Goal: Task Accomplishment & Management: Complete application form

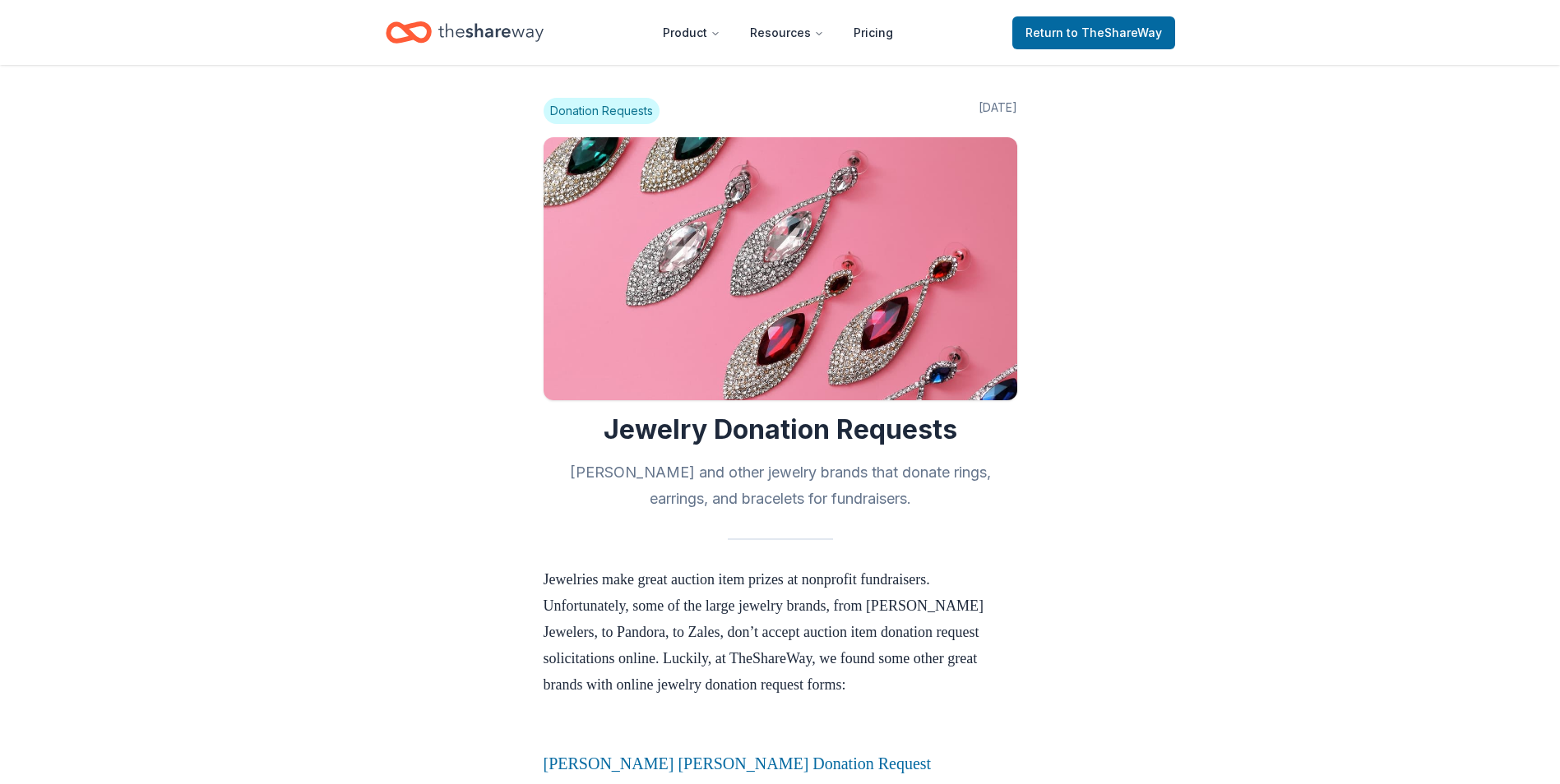
scroll to position [1683, 0]
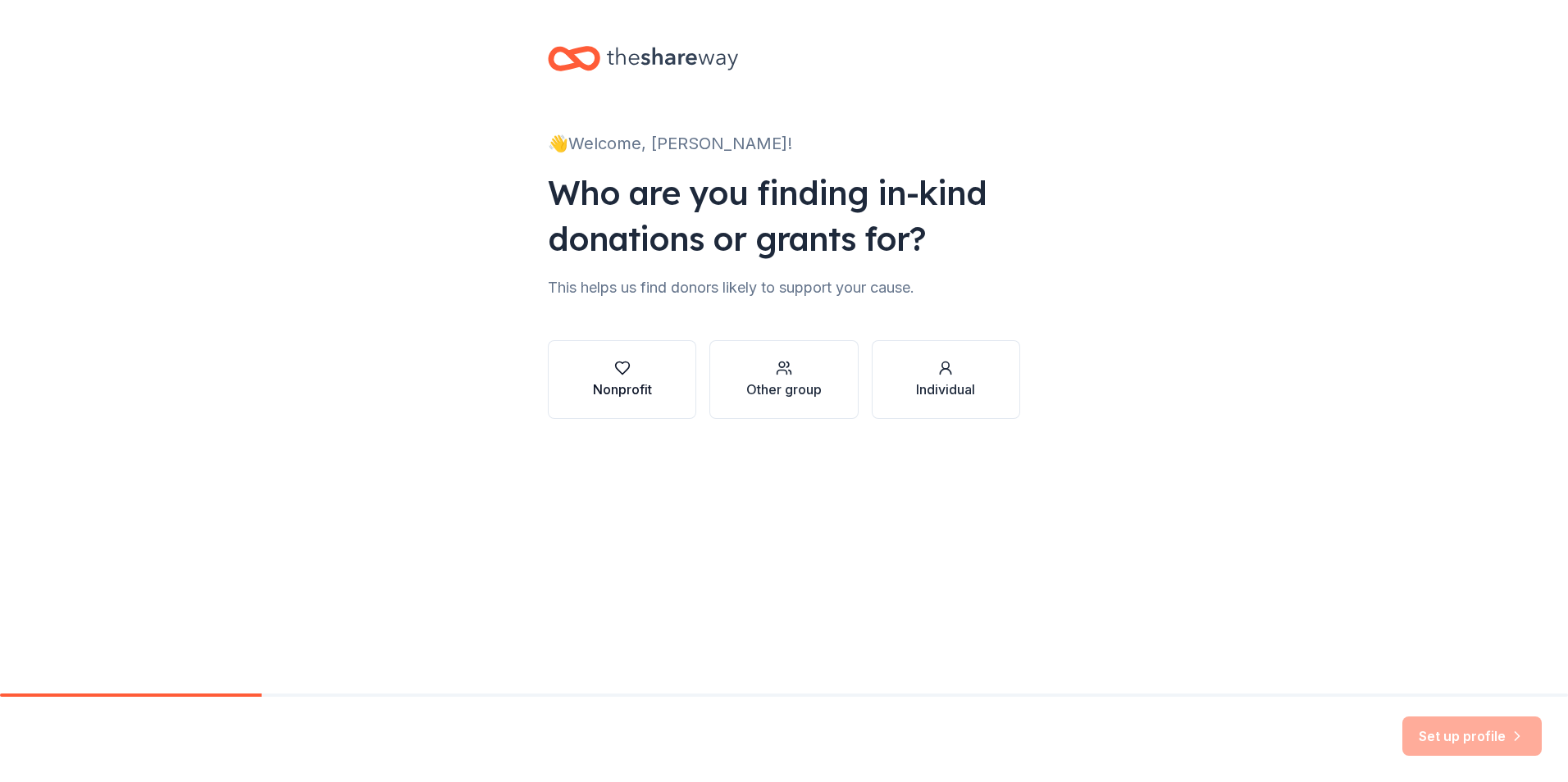
click at [632, 386] on div "Nonprofit" at bounding box center [622, 390] width 59 height 20
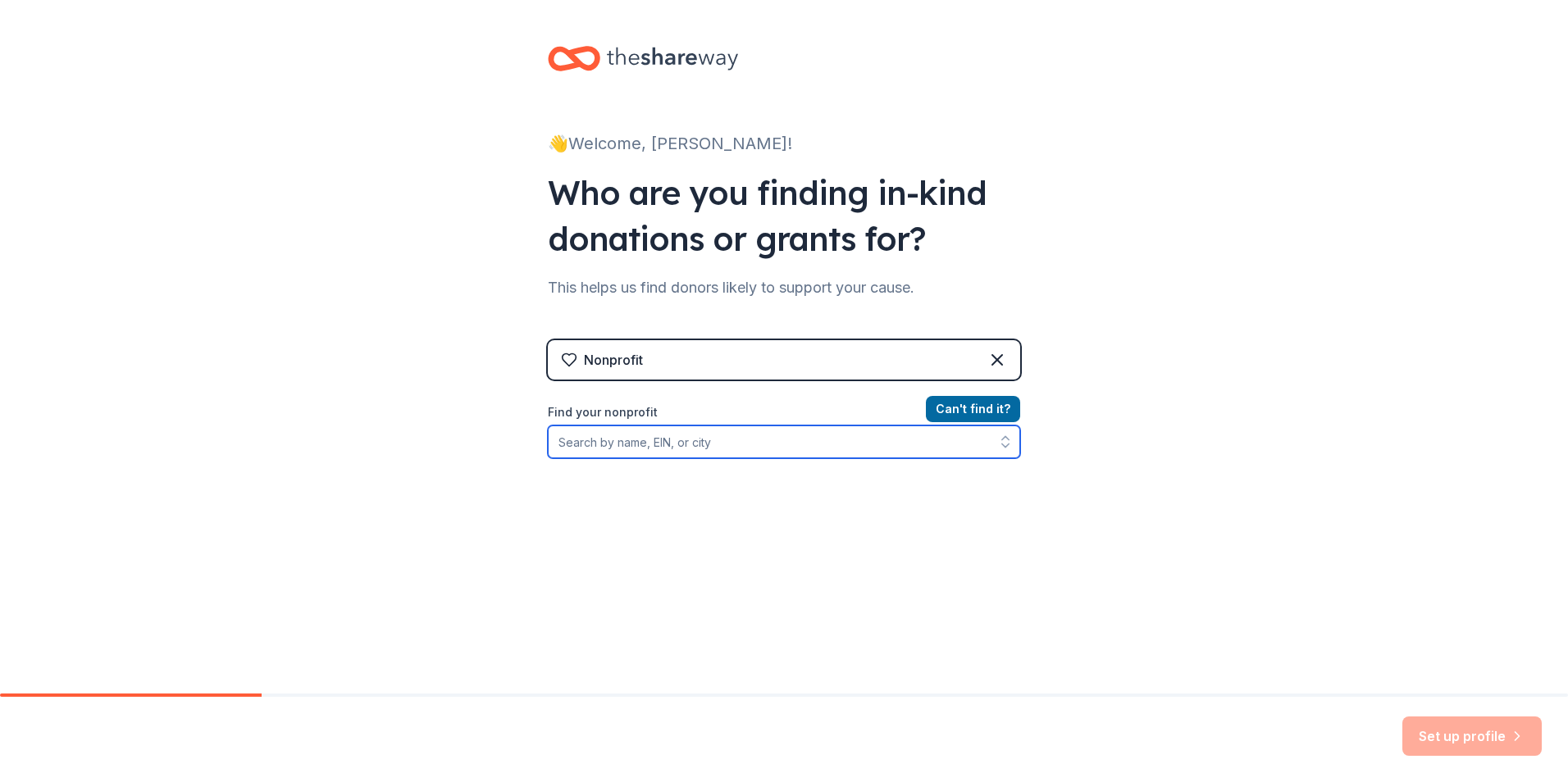
click at [789, 447] on input "Find your nonprofit" at bounding box center [784, 442] width 472 height 33
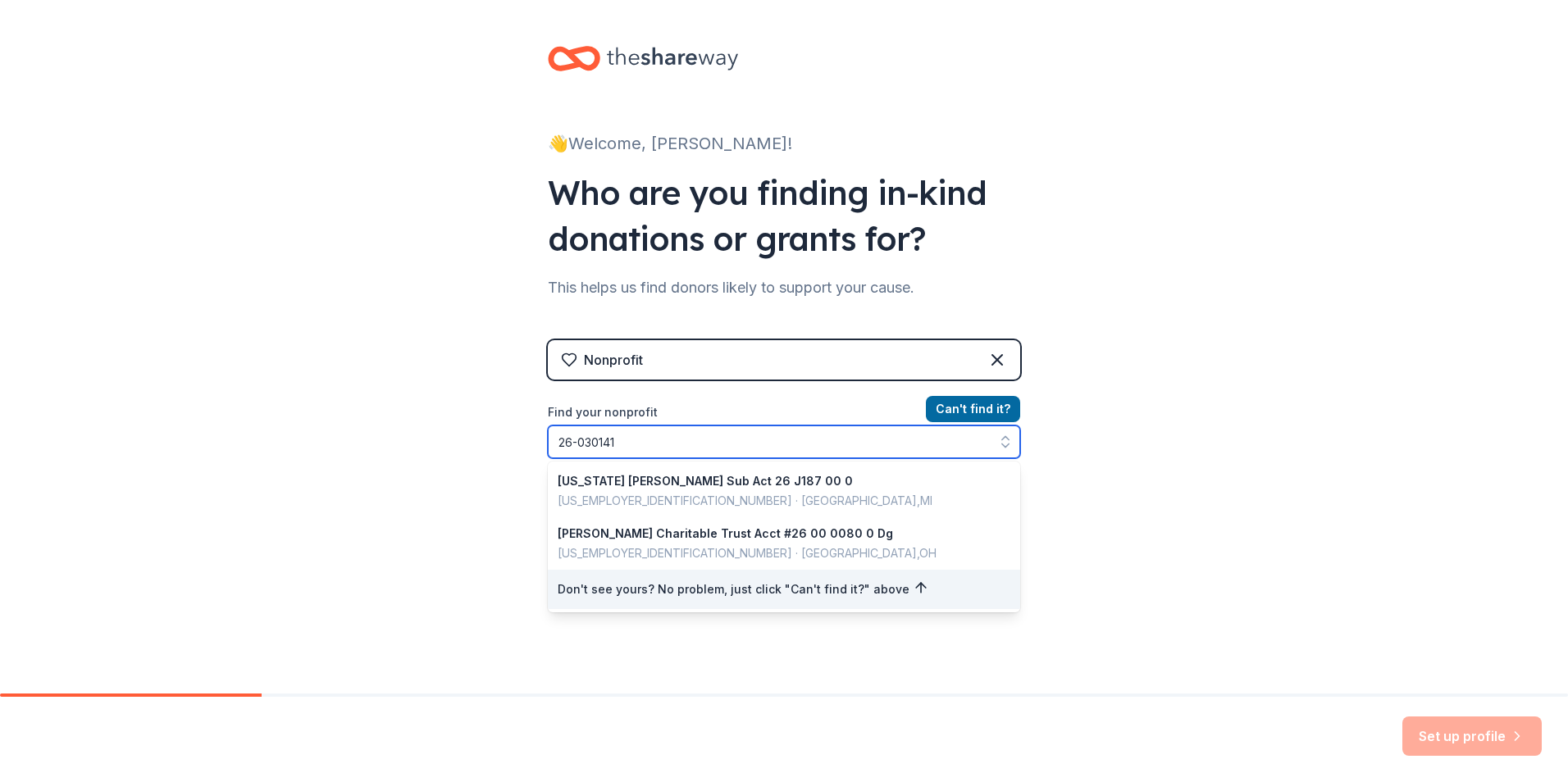
type input "[US_EMPLOYER_IDENTIFICATION_NUMBER]"
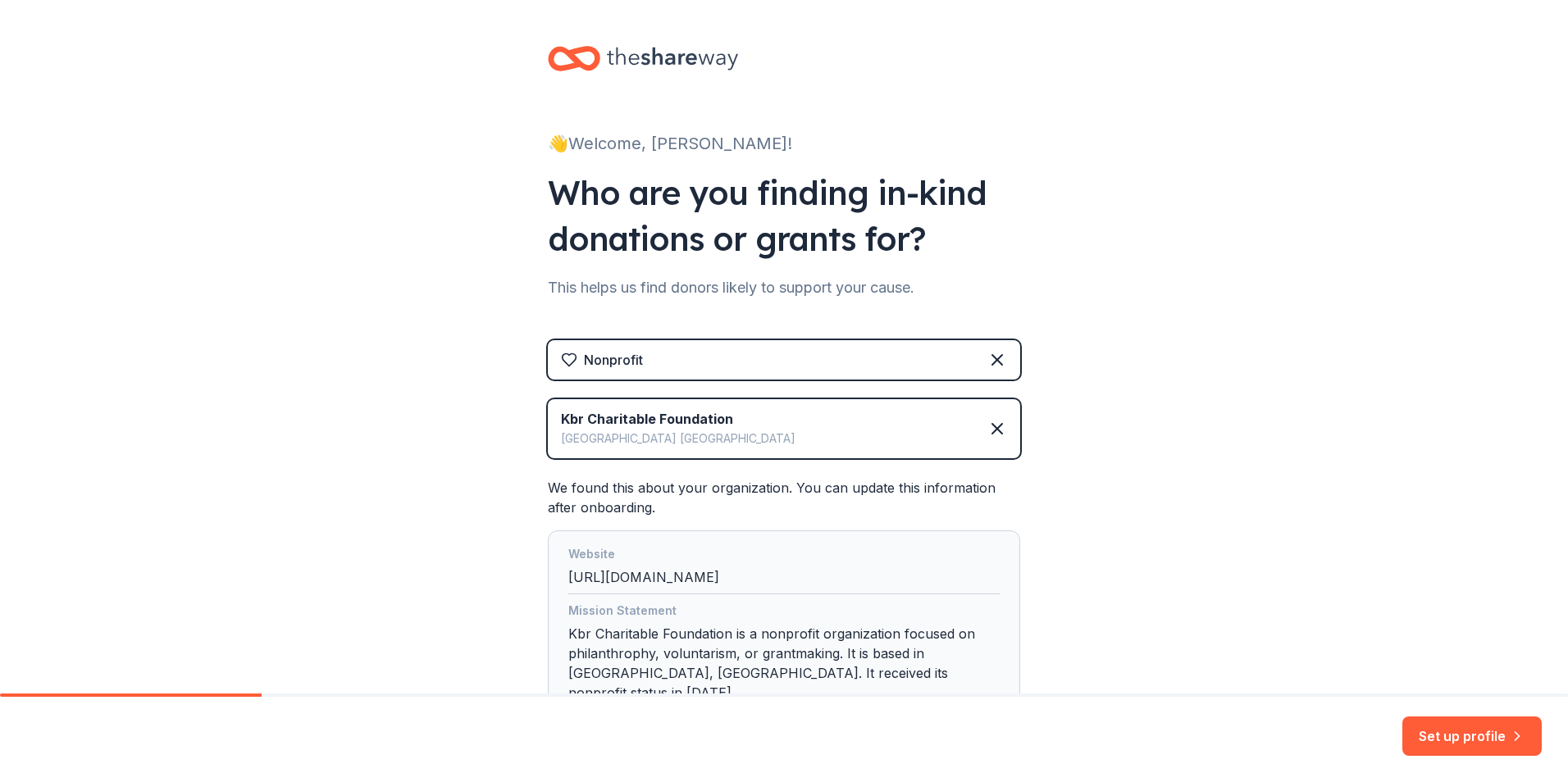
scroll to position [141, 0]
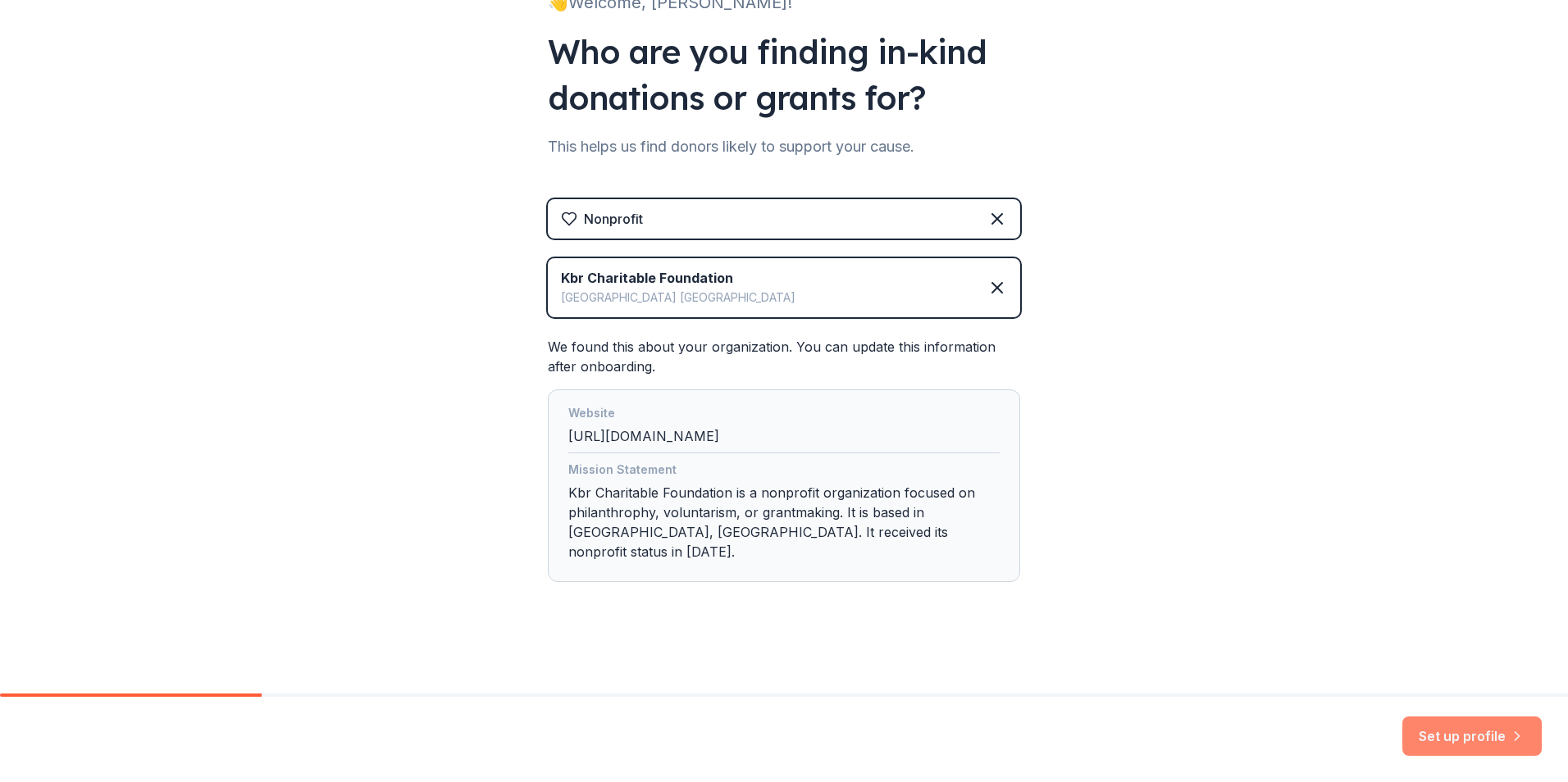
click at [1509, 743] on icon "button" at bounding box center [1518, 736] width 16 height 16
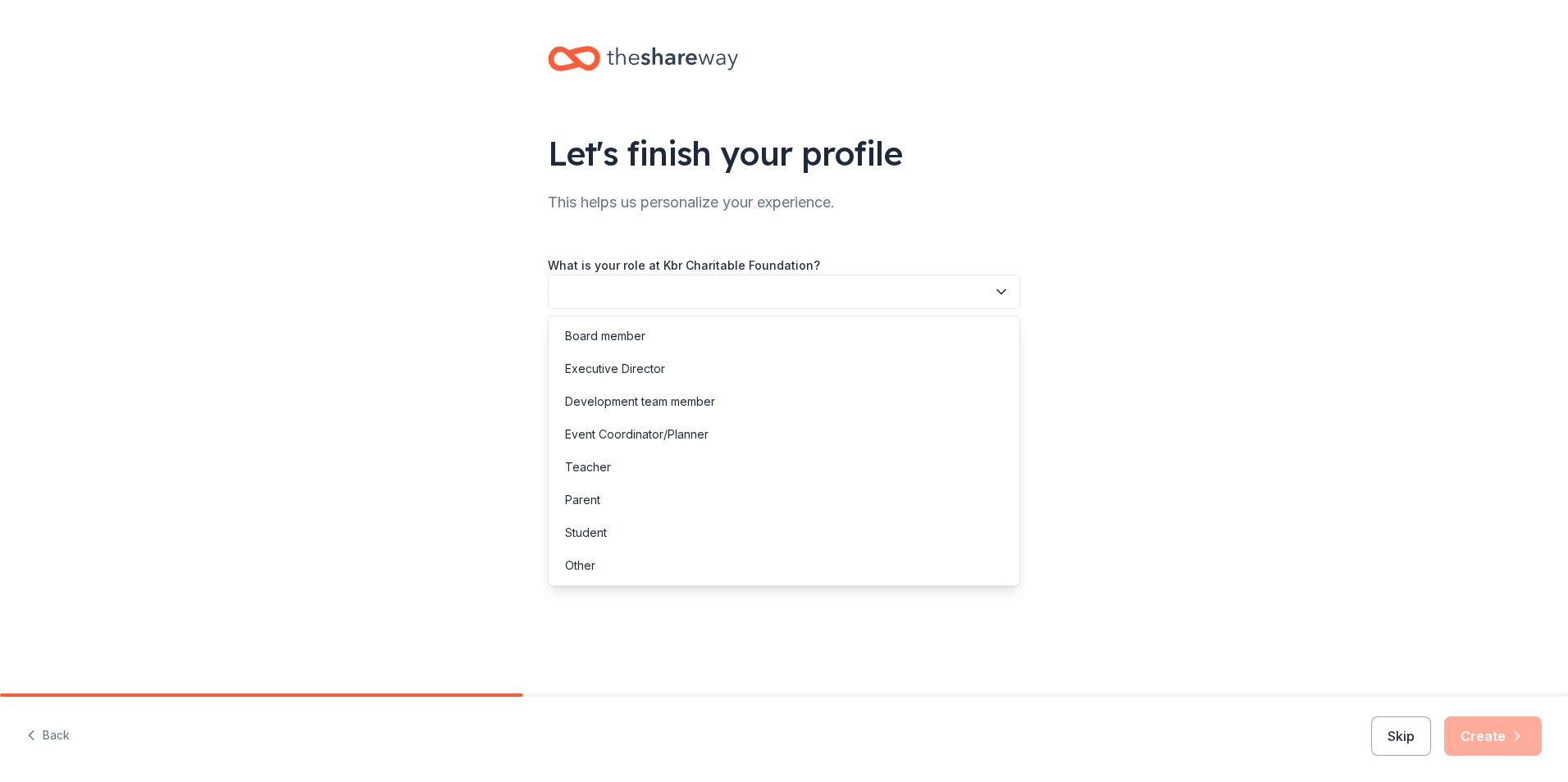
click at [890, 302] on button "button" at bounding box center [784, 292] width 472 height 35
click at [668, 436] on div "Event Coordinator/Planner" at bounding box center [637, 434] width 144 height 20
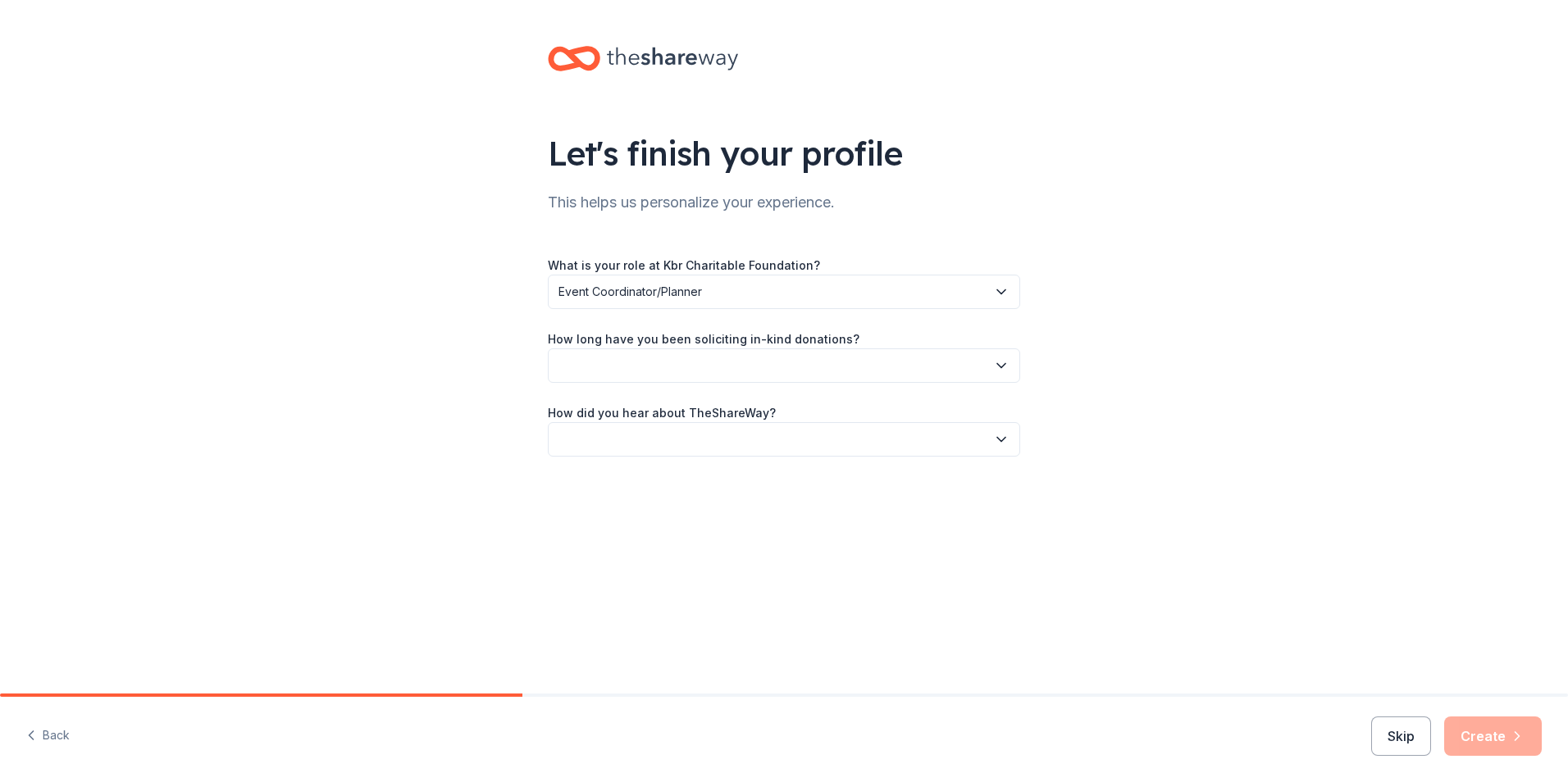
click at [670, 370] on button "button" at bounding box center [784, 366] width 472 height 35
click at [655, 409] on div "This is my first time!" at bounding box center [618, 411] width 104 height 20
click at [654, 445] on button "button" at bounding box center [784, 440] width 472 height 35
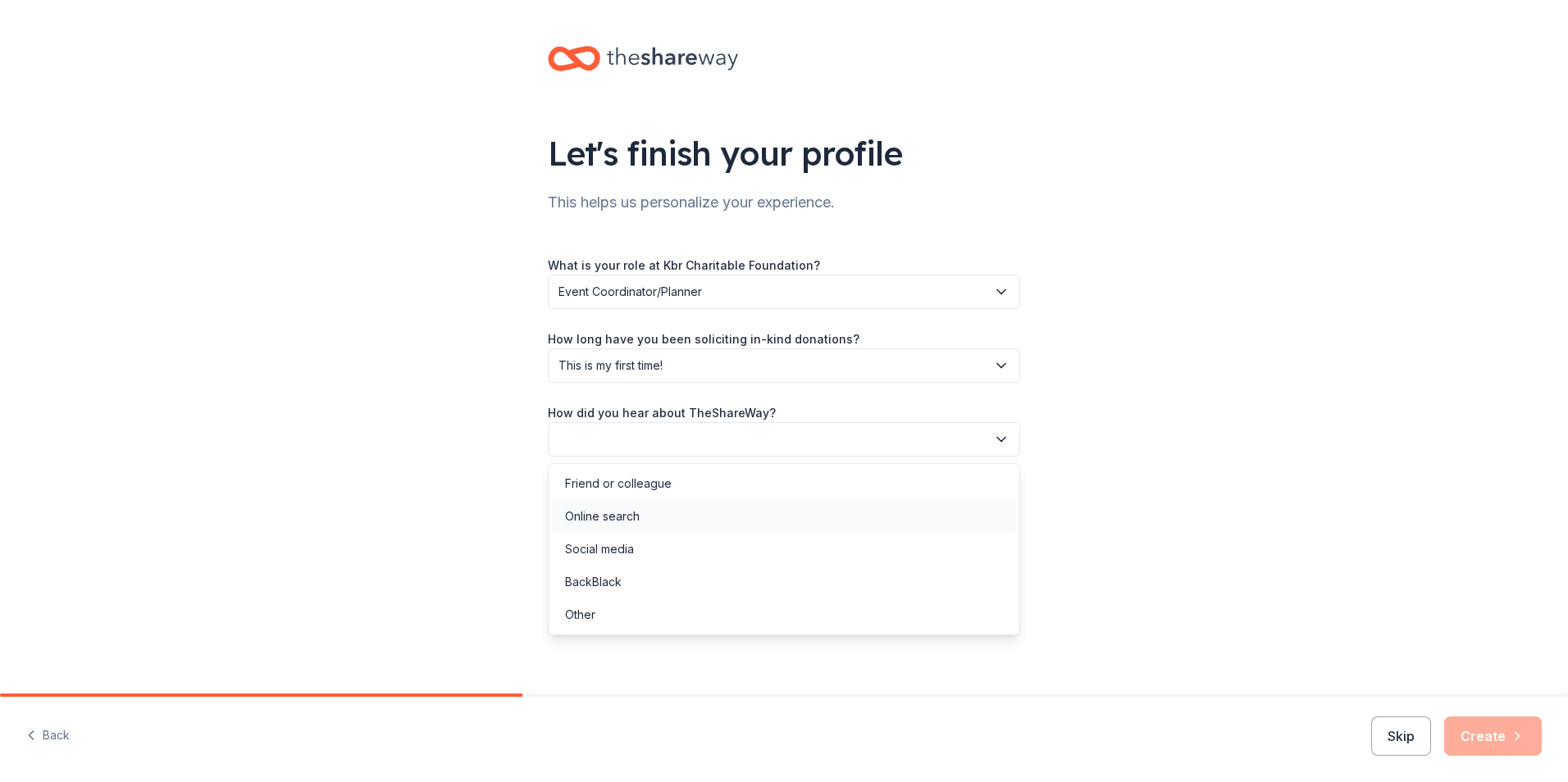
click at [634, 511] on div "Online search" at bounding box center [603, 517] width 75 height 20
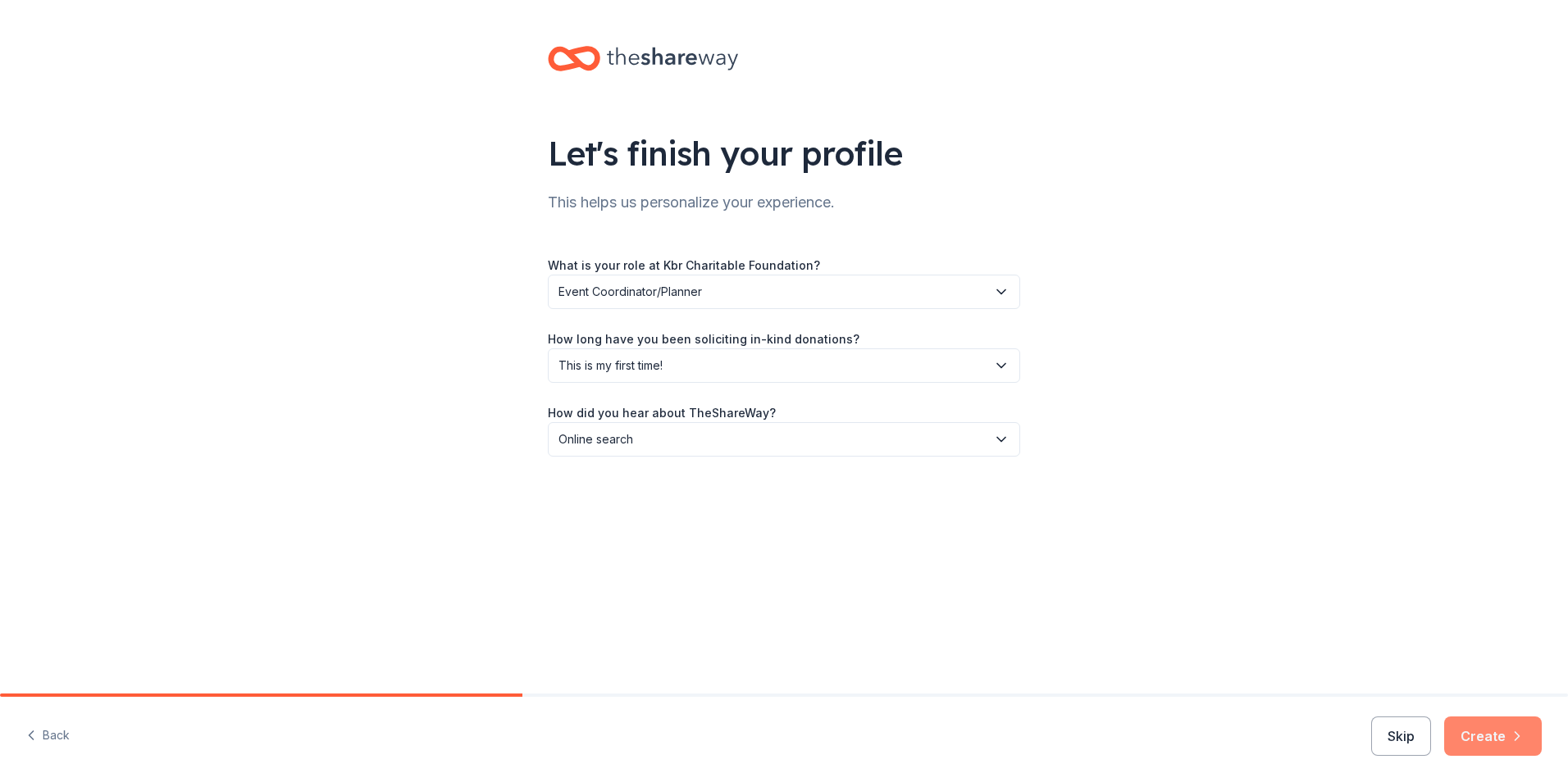
click at [1490, 740] on button "Create" at bounding box center [1493, 736] width 98 height 39
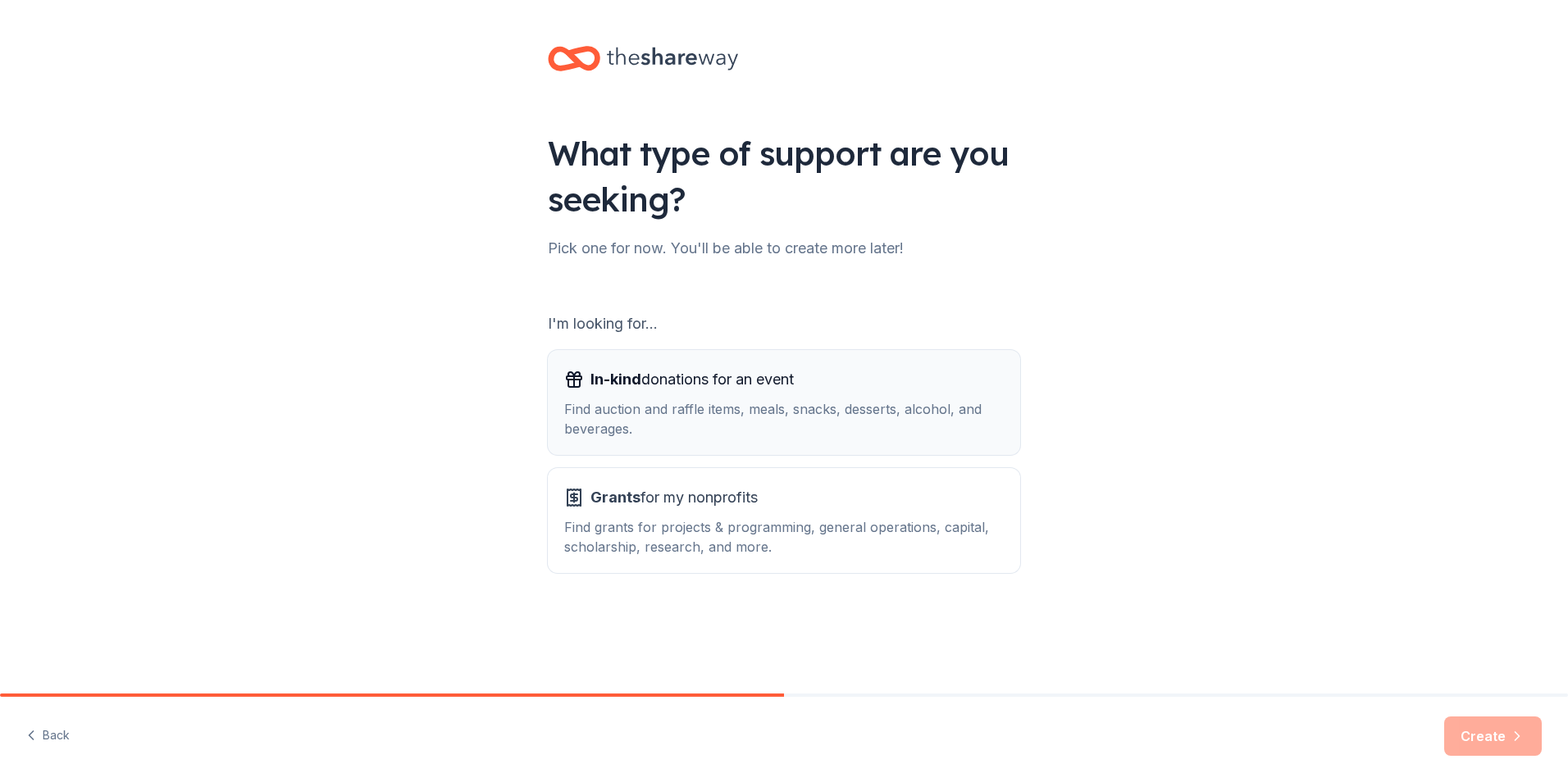
click at [693, 377] on span "In-kind donations for an event" at bounding box center [693, 380] width 203 height 27
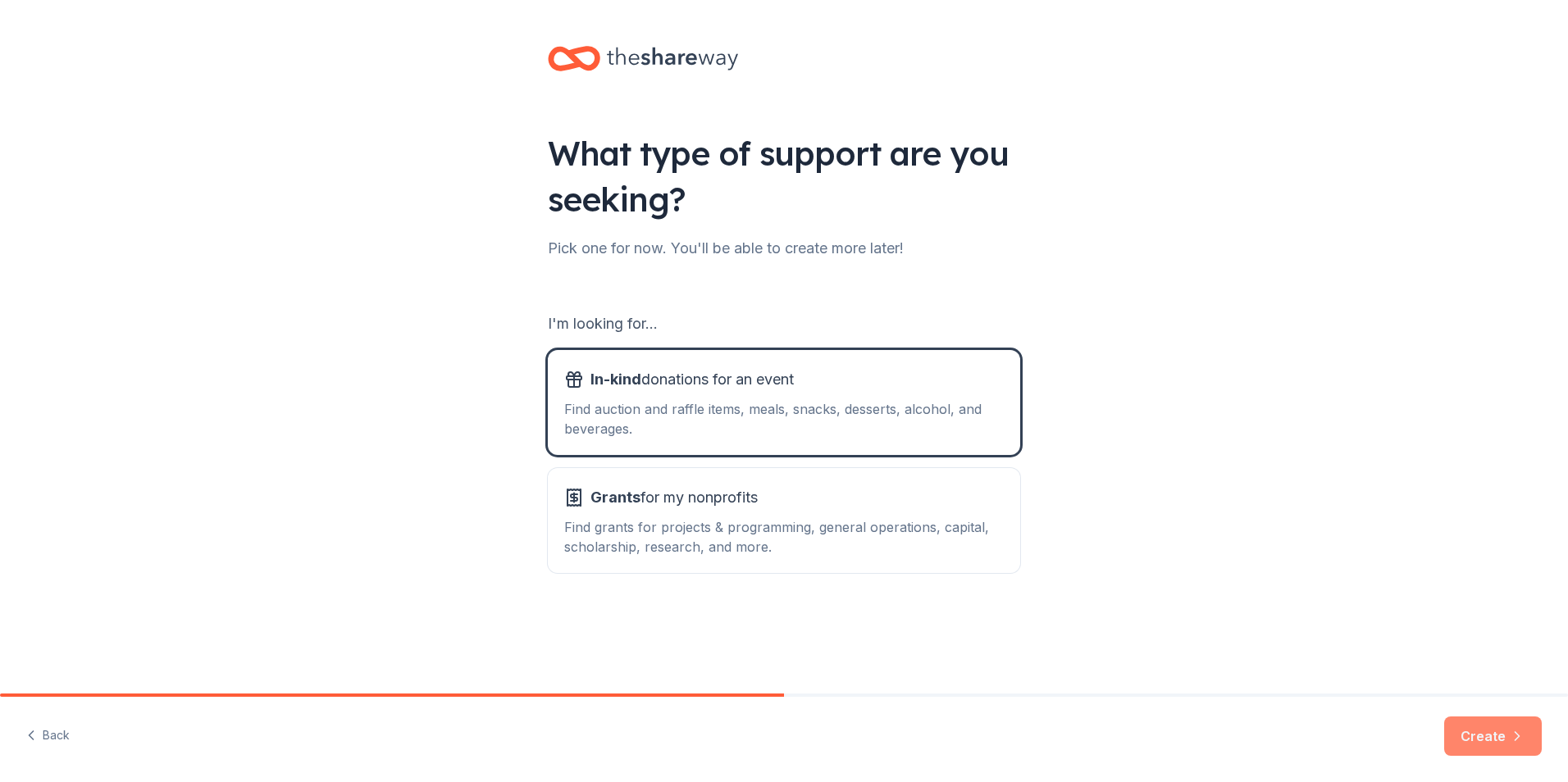
click at [1509, 735] on icon "button" at bounding box center [1518, 736] width 16 height 16
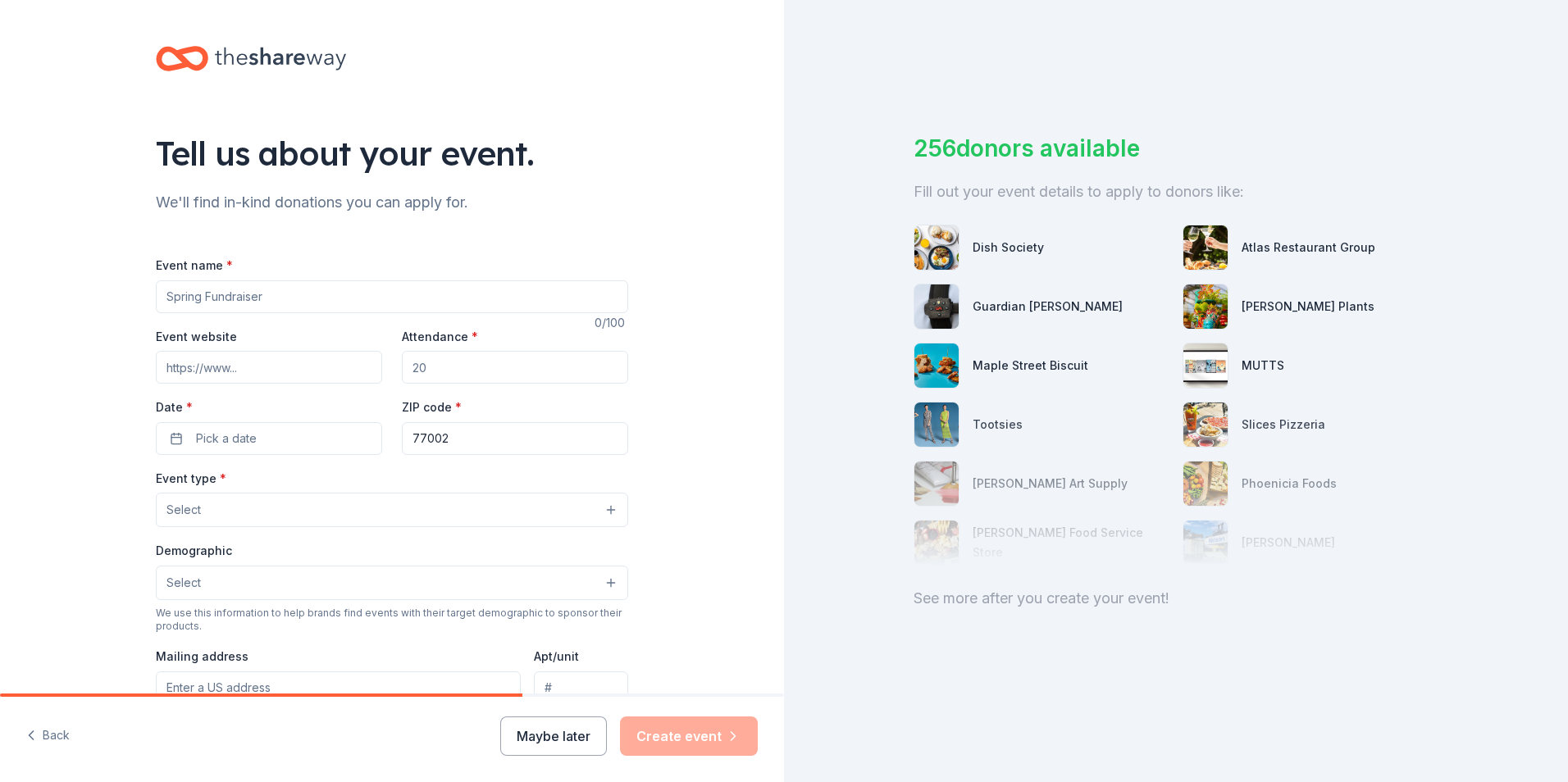
click at [378, 297] on input "Event name *" at bounding box center [392, 297] width 472 height 33
type input "Golf Charity Tournament"
click at [332, 373] on input "Event website" at bounding box center [268, 368] width 226 height 33
paste input "Br1ghtFuture25!"
type input "Br1ghtFuture25!"
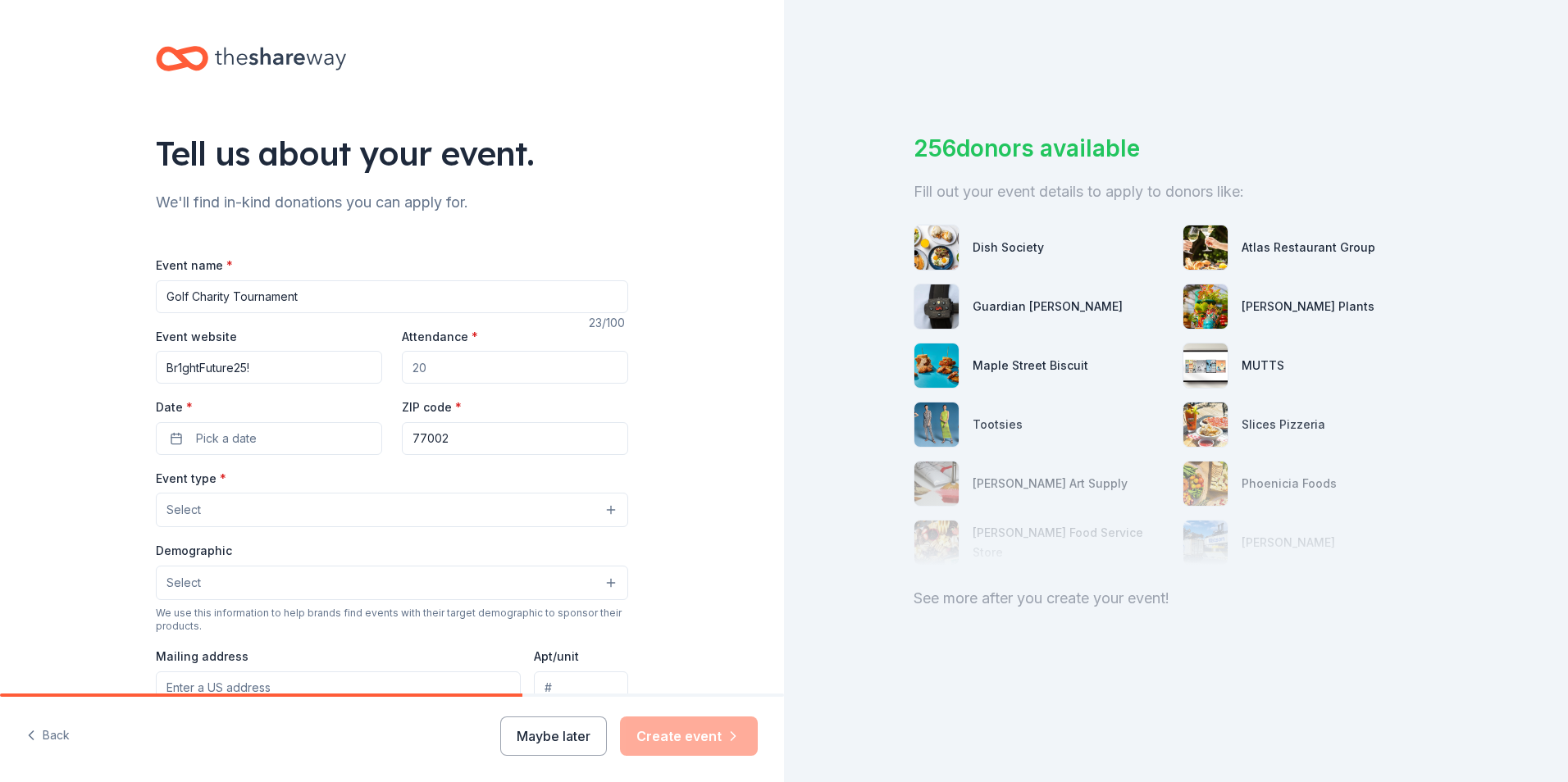
drag, startPoint x: 289, startPoint y: 368, endPoint x: 134, endPoint y: 369, distance: 155.0
click at [134, 369] on div "Tell us about your event. We'll find in-kind donations you can apply for. Event…" at bounding box center [392, 545] width 525 height 1091
click at [542, 725] on button "Maybe later" at bounding box center [553, 736] width 107 height 39
click at [578, 737] on button "Maybe later" at bounding box center [553, 736] width 107 height 39
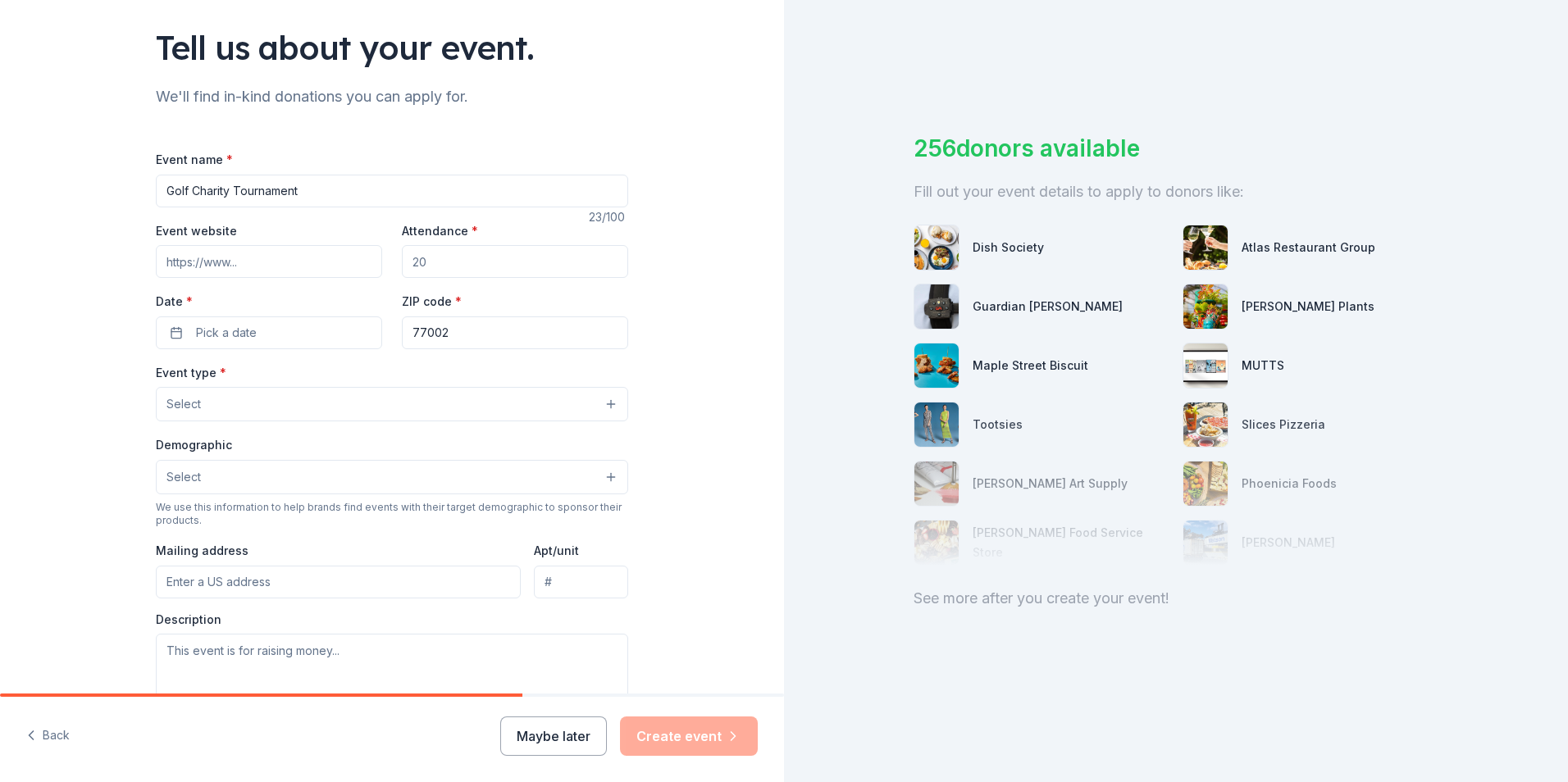
scroll to position [82, 0]
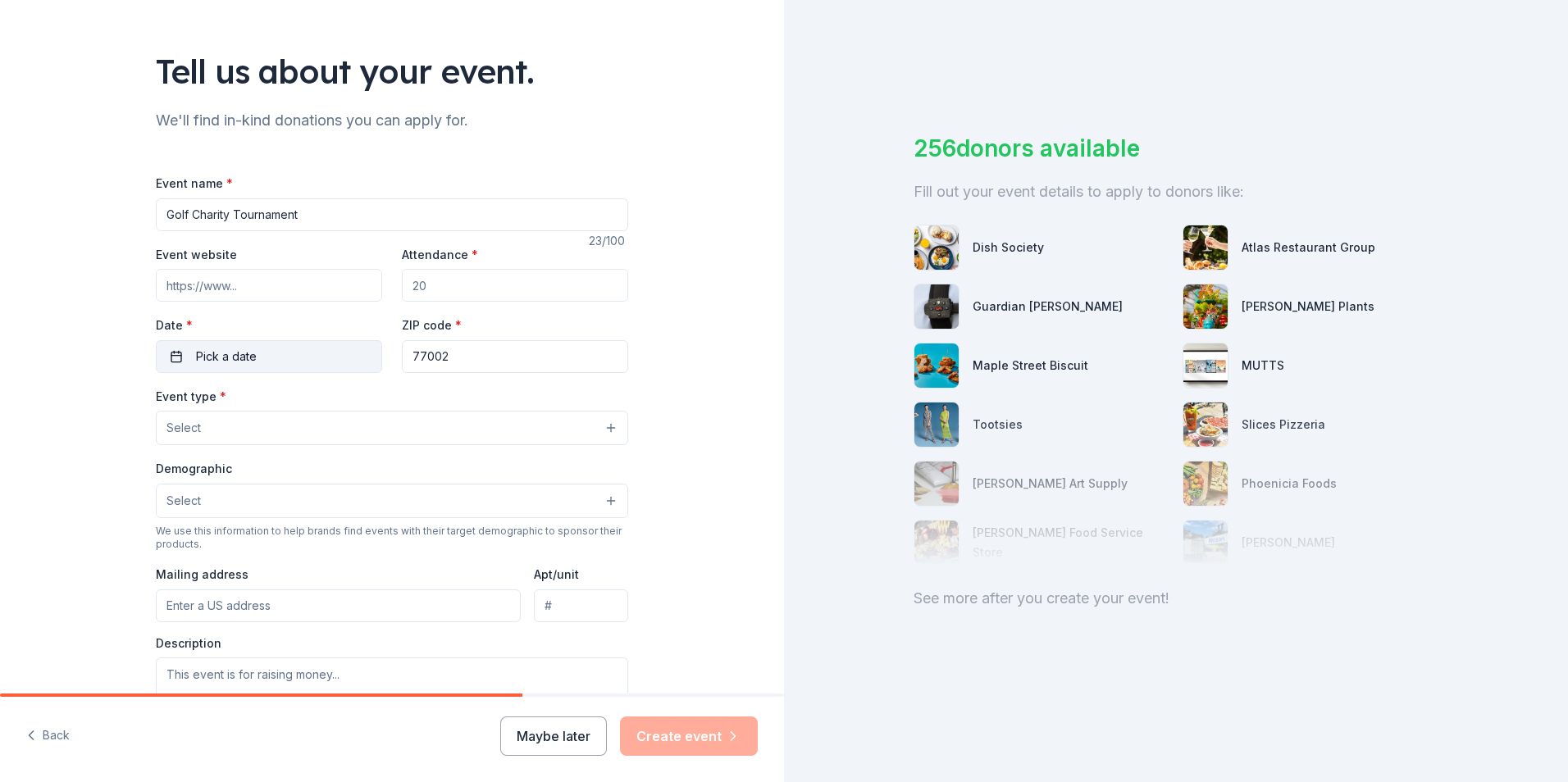
click at [218, 348] on span "Pick a date" at bounding box center [226, 357] width 60 height 20
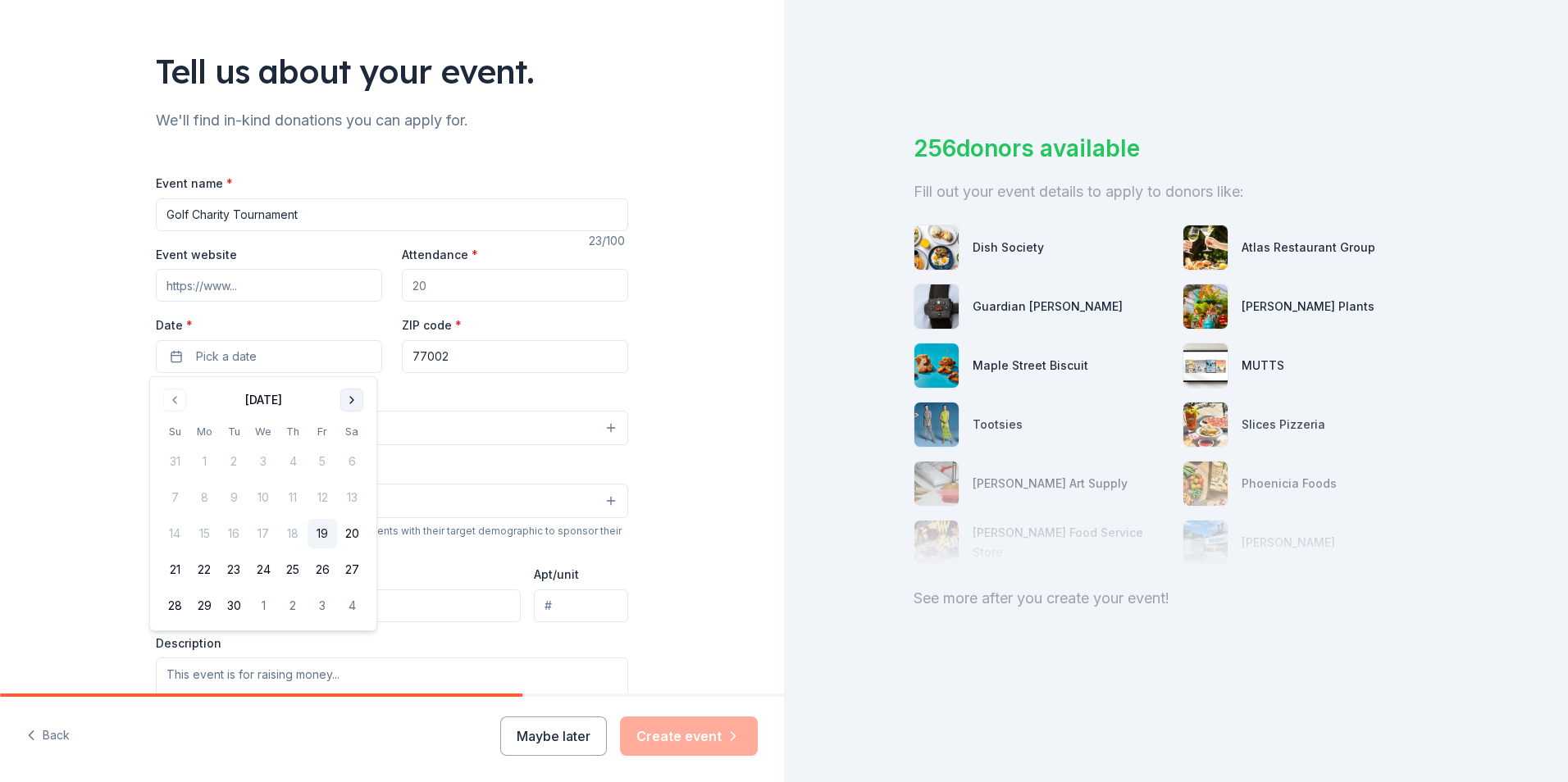
click at [354, 398] on button "Go to next month" at bounding box center [351, 400] width 23 height 23
click at [209, 566] on button "20" at bounding box center [204, 570] width 29 height 29
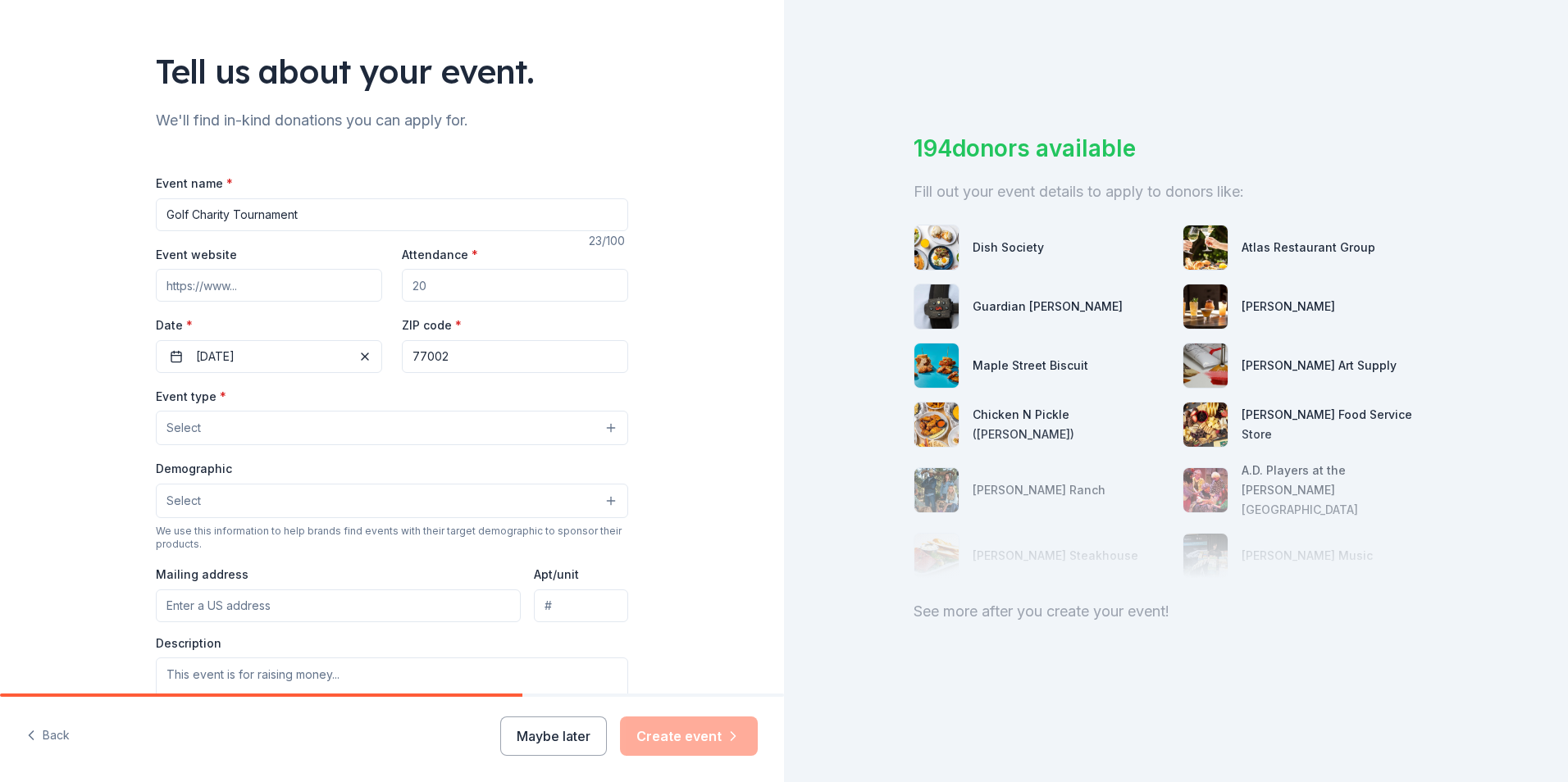
click at [478, 294] on input "Attendance *" at bounding box center [514, 285] width 226 height 33
type input "400"
click at [585, 430] on button "Select" at bounding box center [392, 428] width 472 height 35
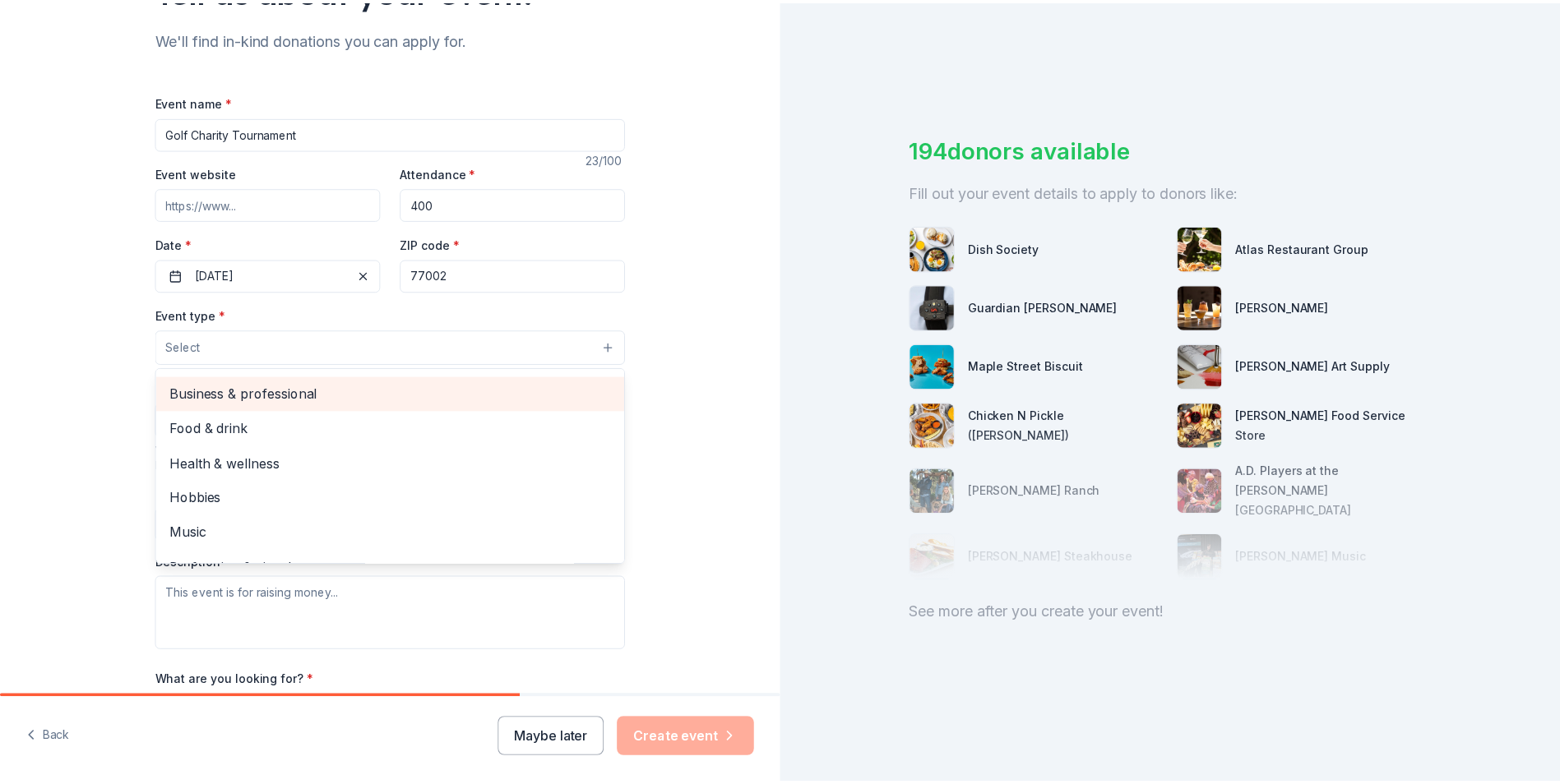
scroll to position [55, 0]
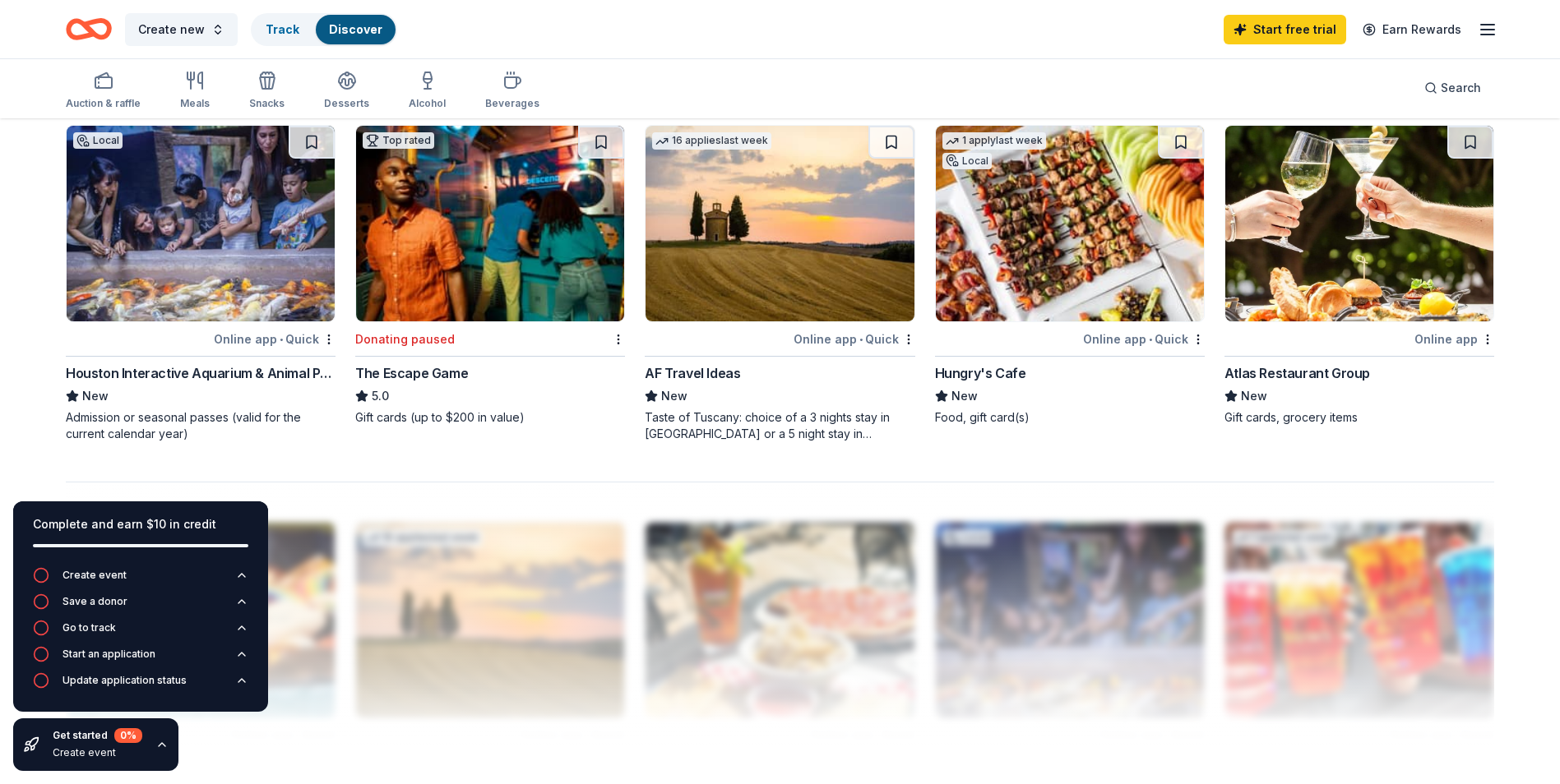
scroll to position [1151, 0]
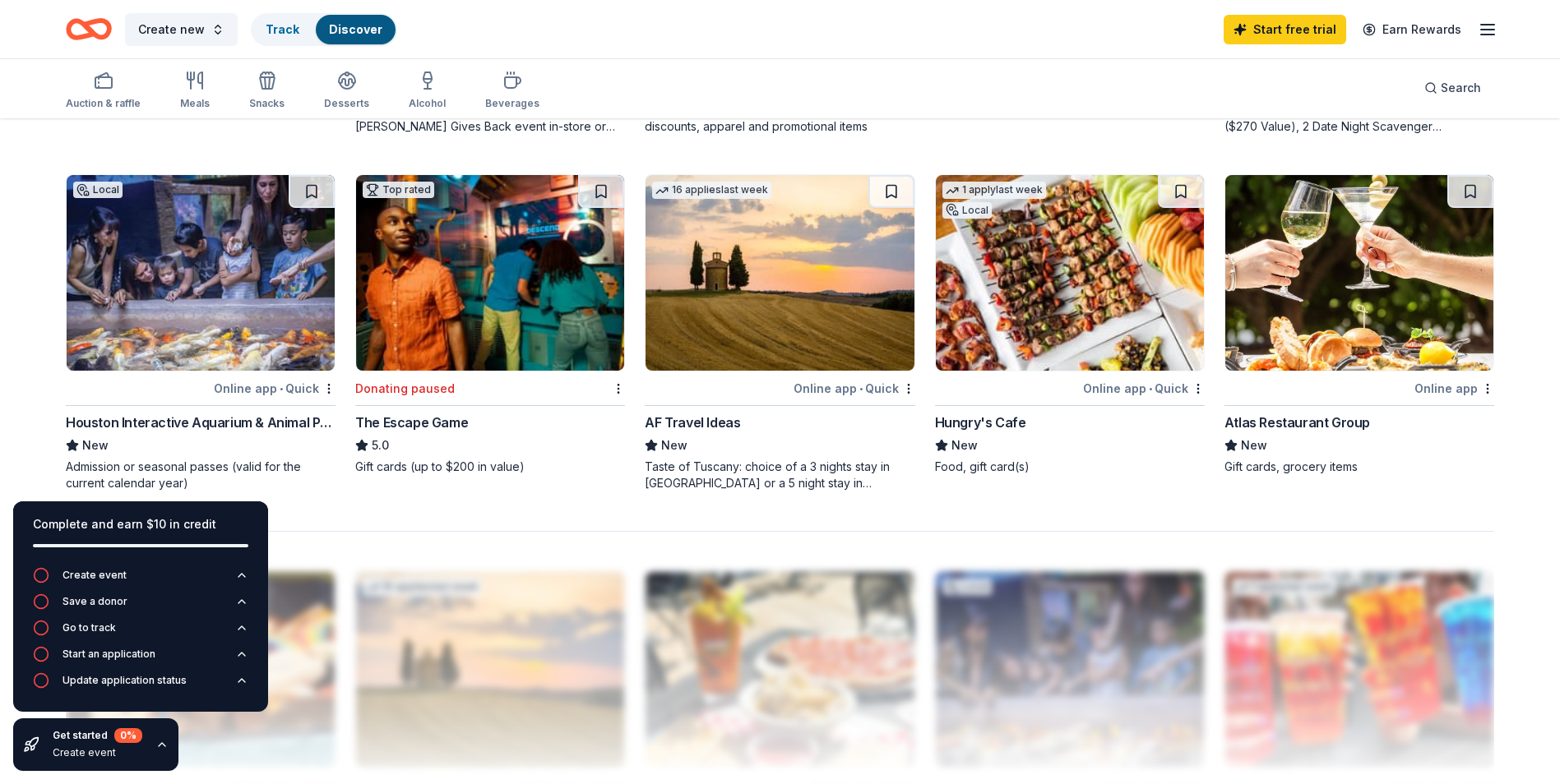
click at [857, 388] on div "Online app • Quick" at bounding box center [854, 388] width 122 height 20
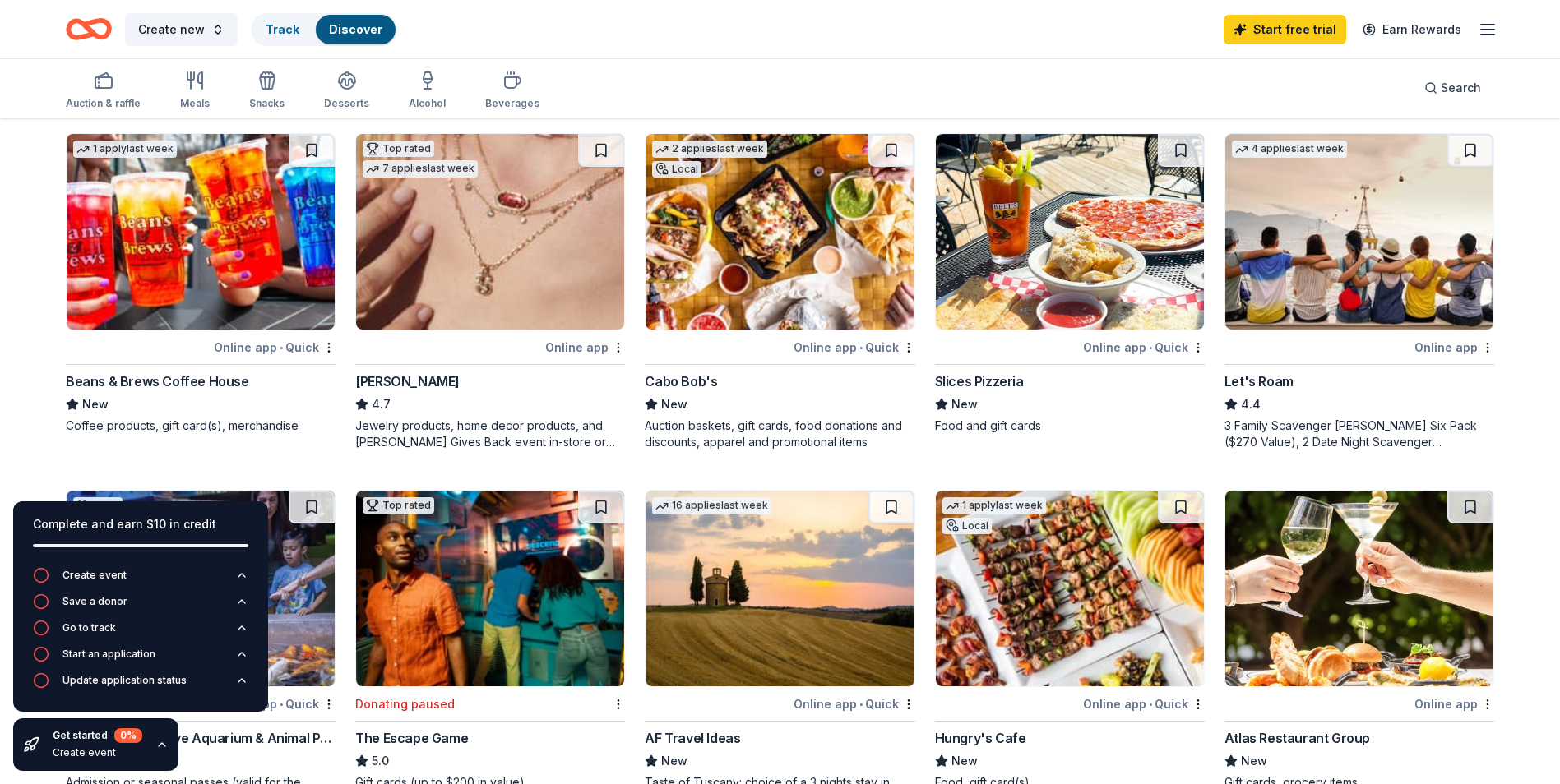
scroll to position [823, 0]
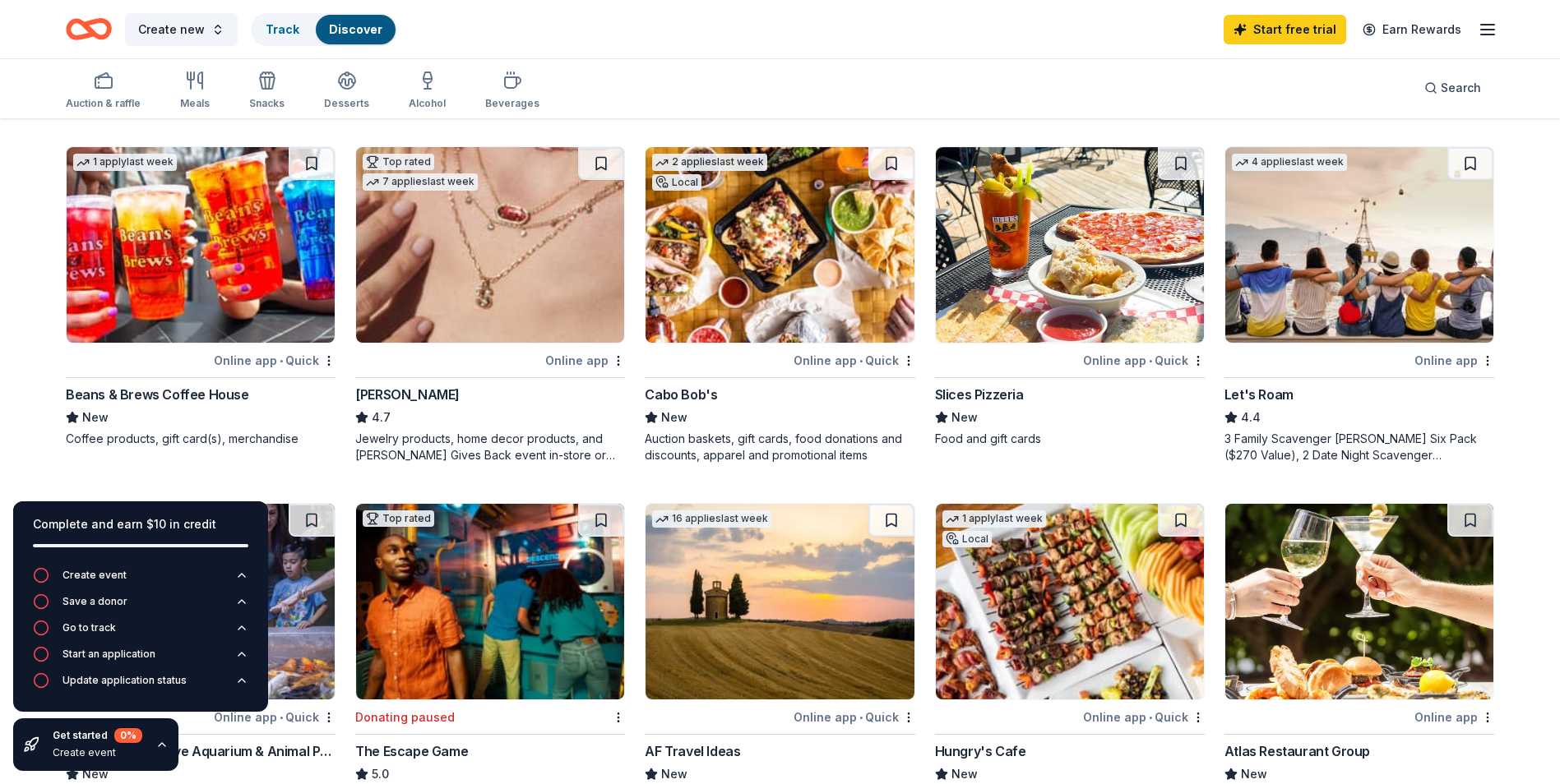
click at [1439, 361] on div "Online app" at bounding box center [1454, 360] width 80 height 20
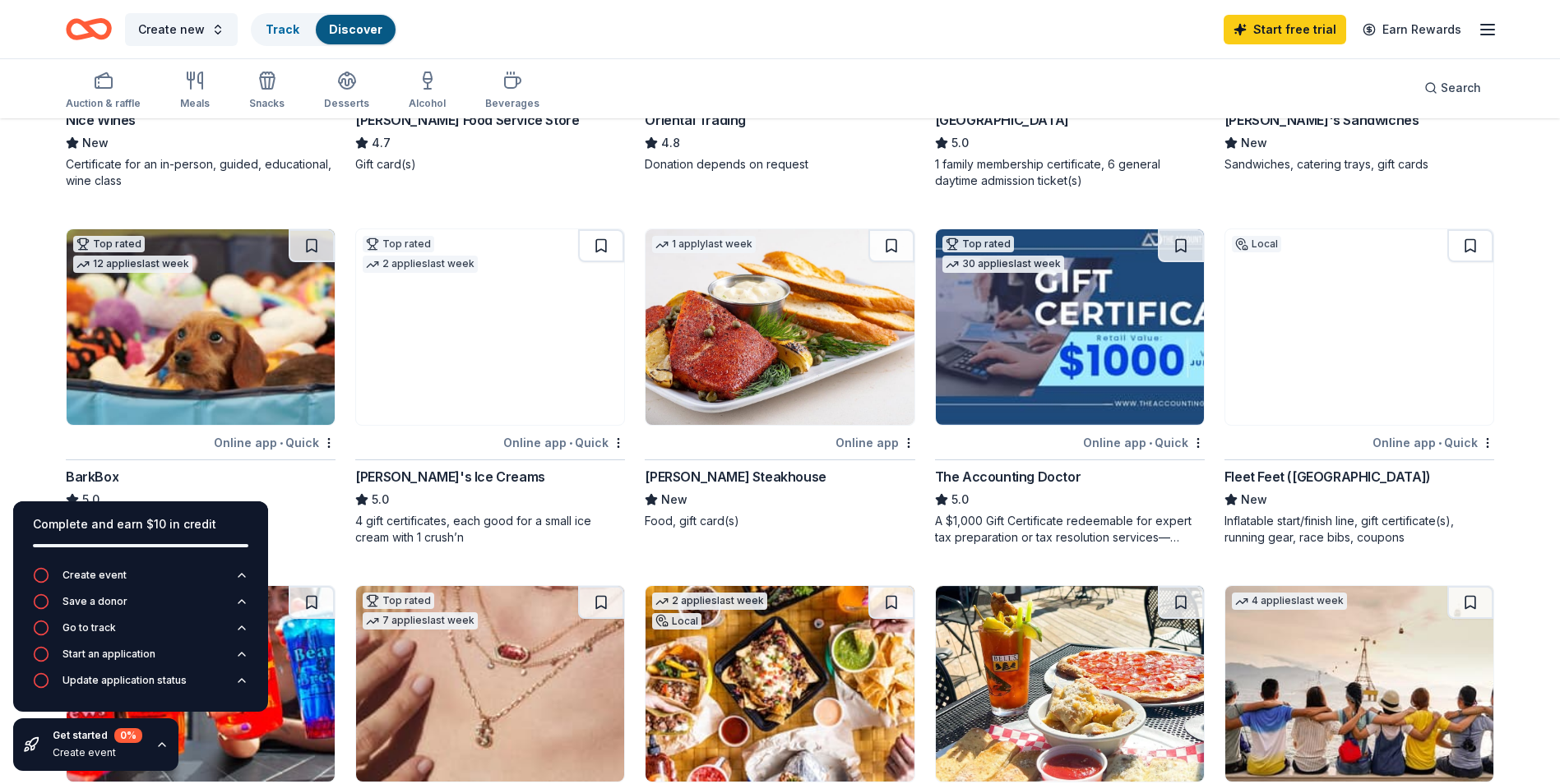
scroll to position [411, 0]
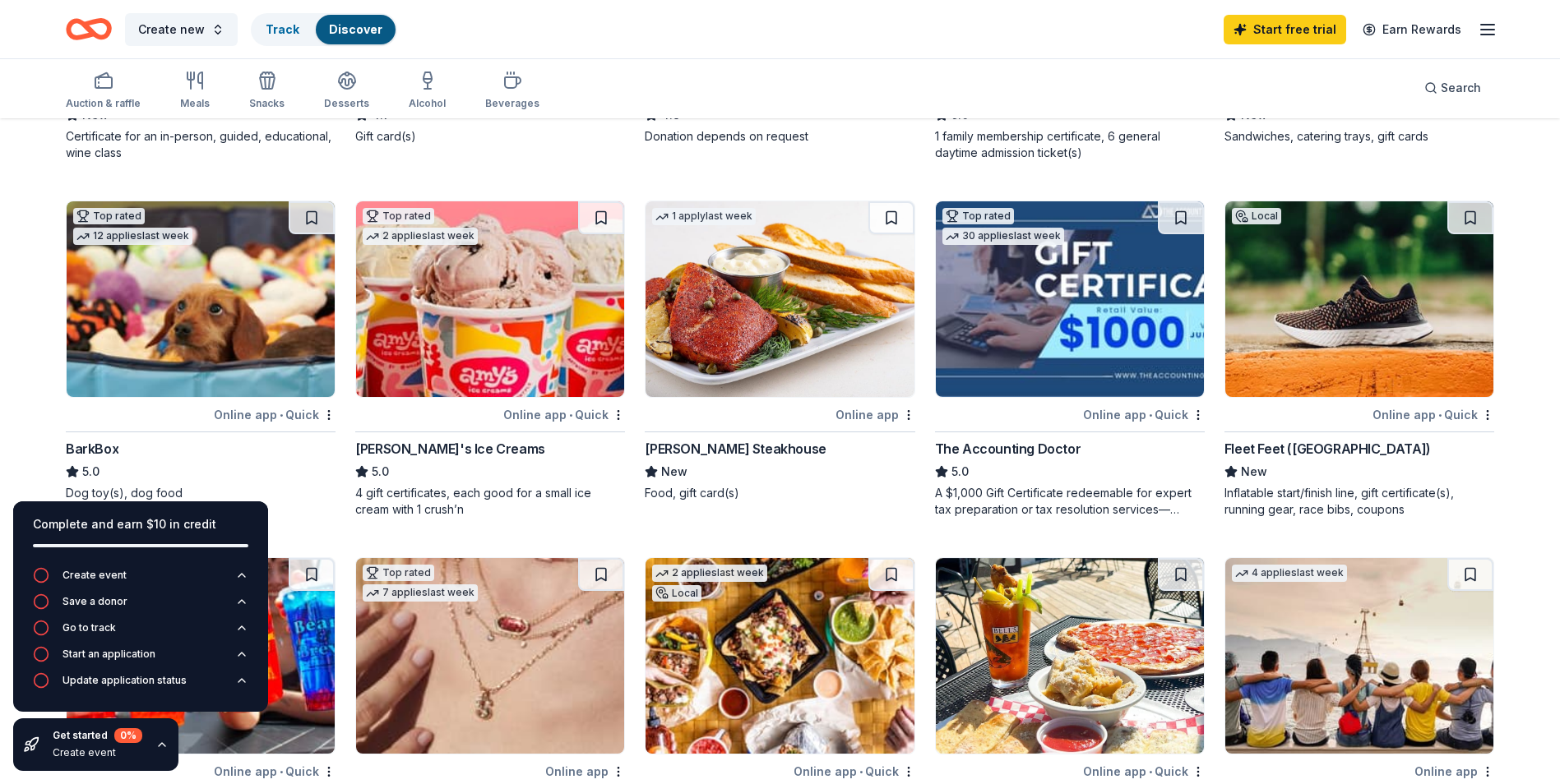
click at [882, 414] on div "Online app" at bounding box center [875, 414] width 80 height 20
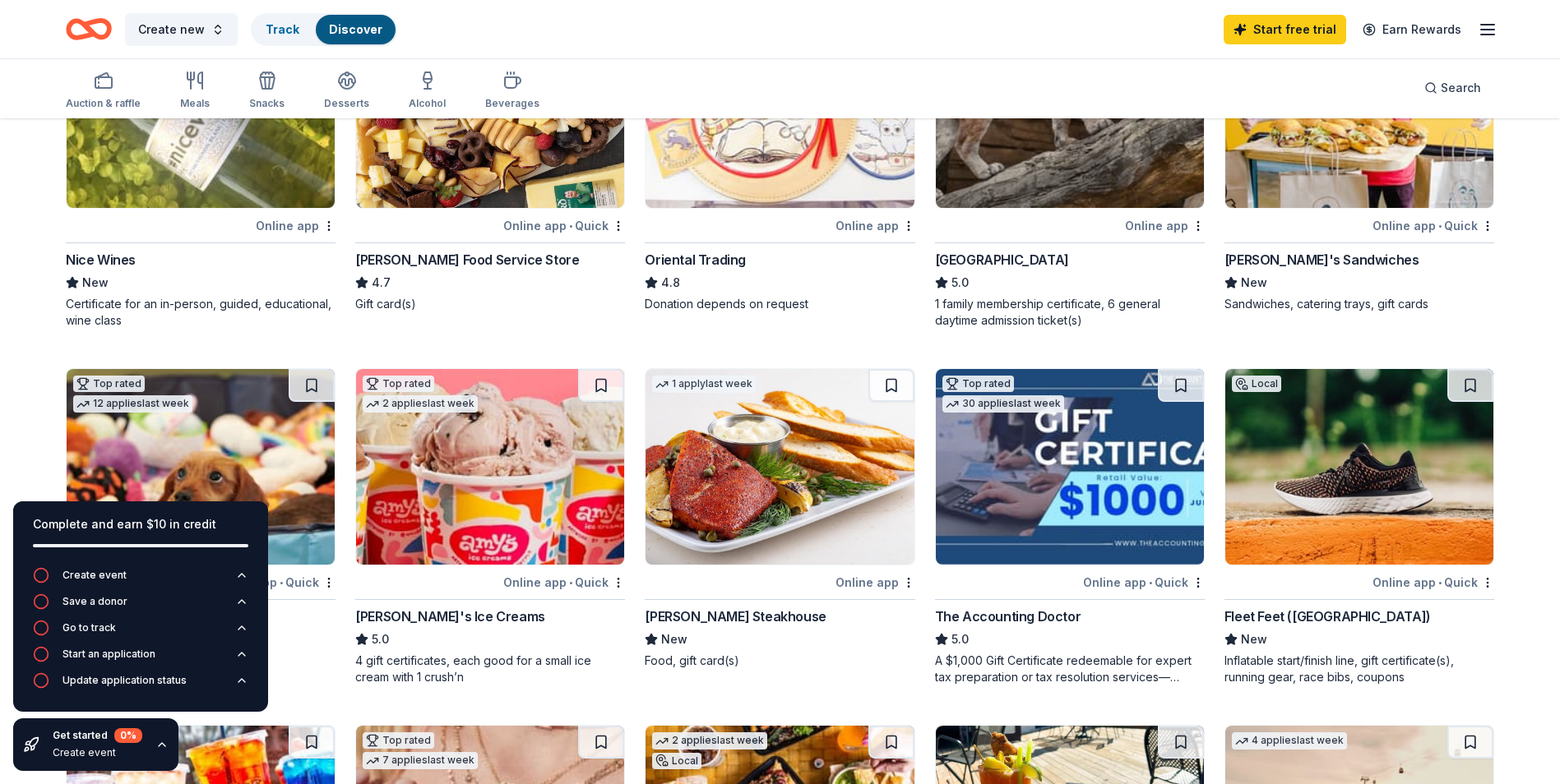
scroll to position [247, 0]
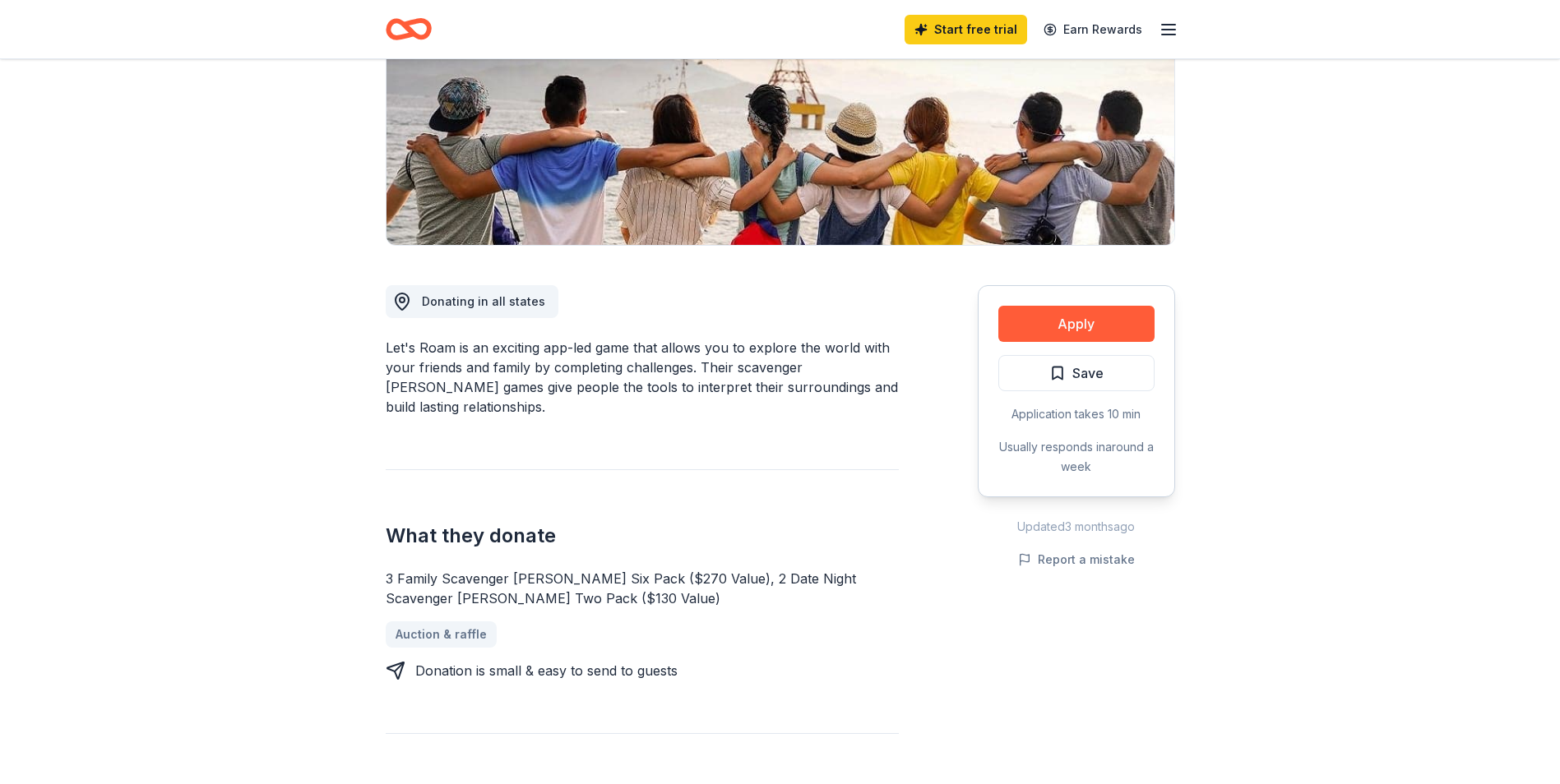
scroll to position [247, 0]
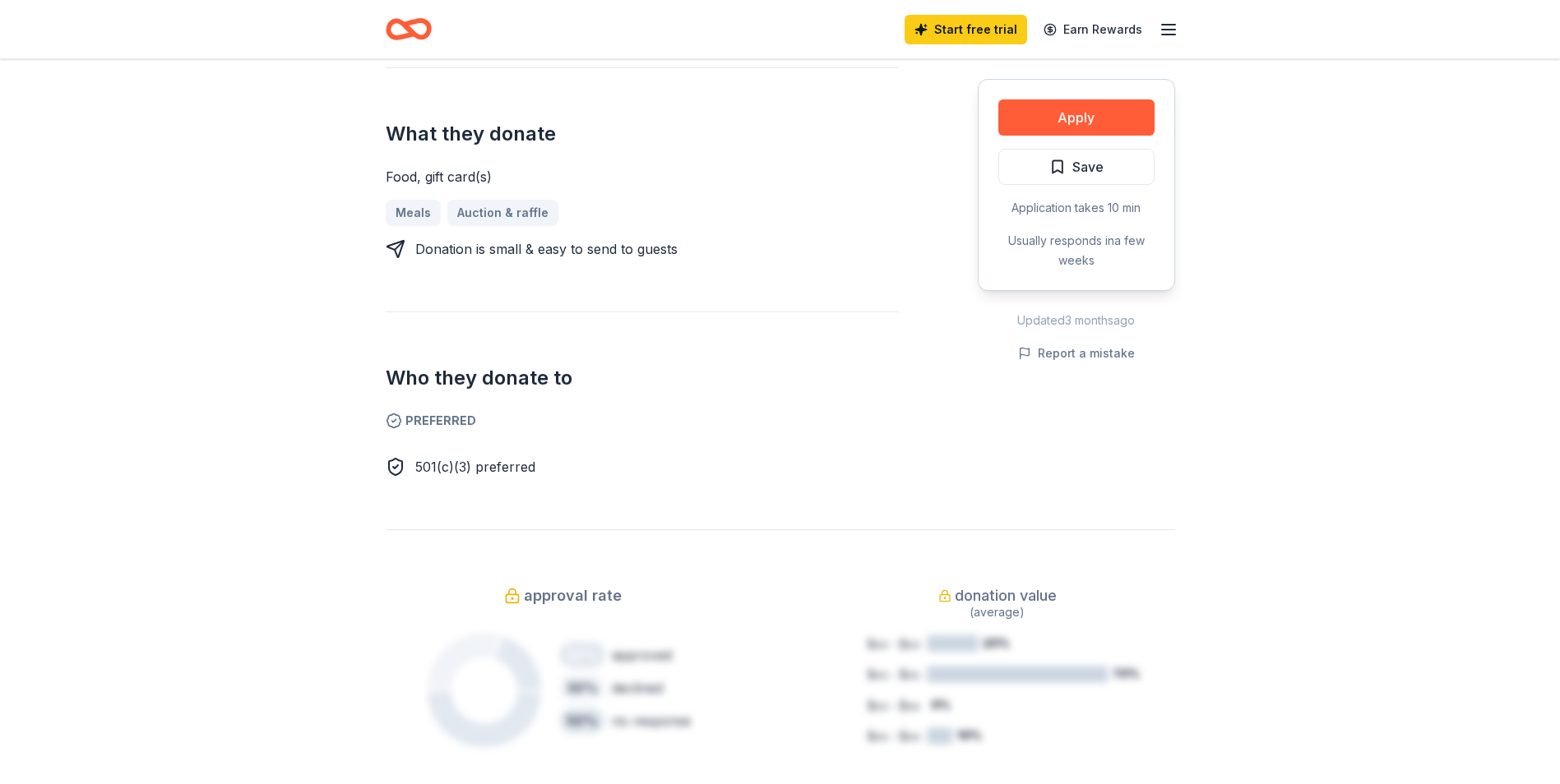
scroll to position [411, 0]
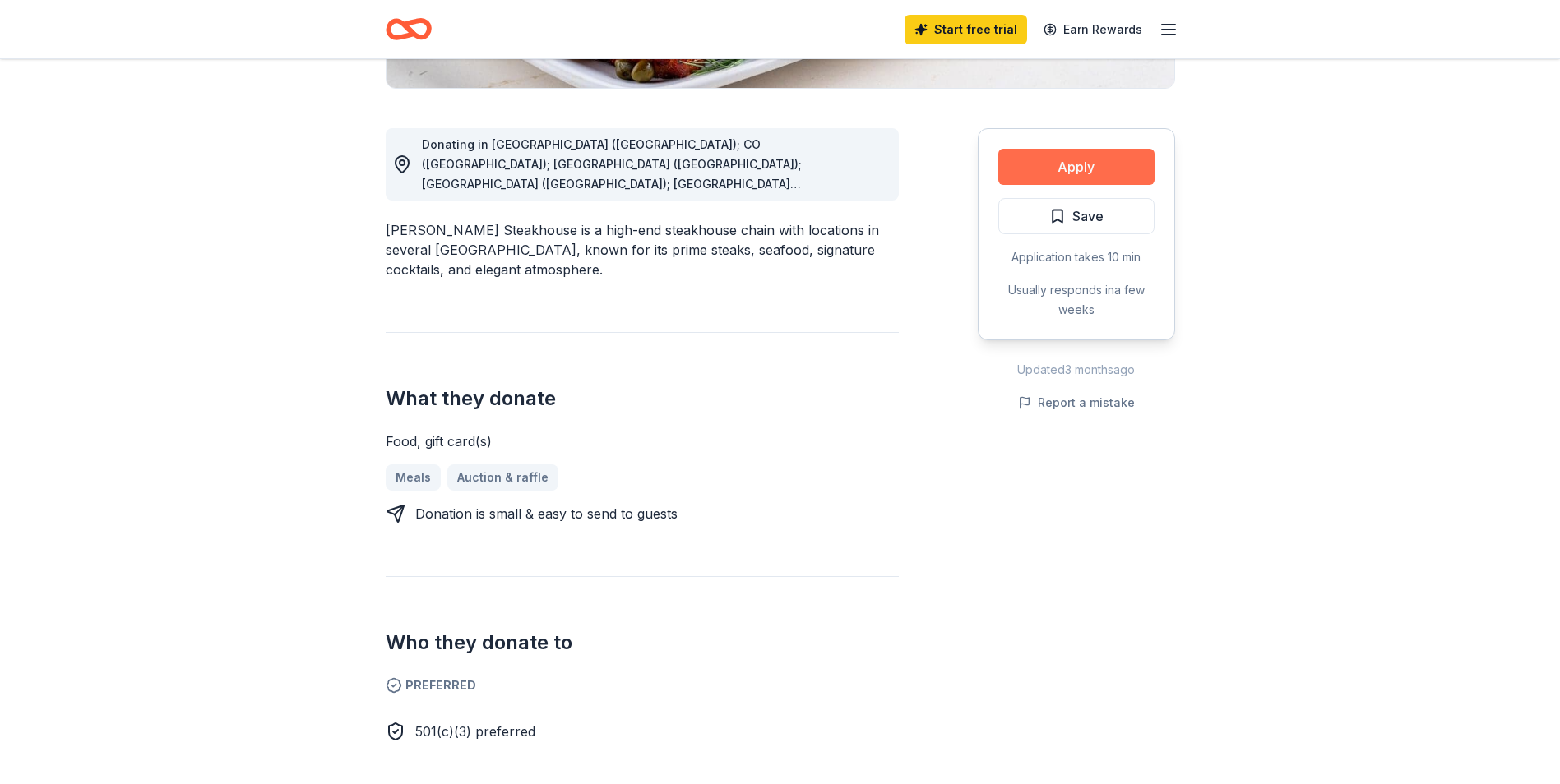
click at [1057, 168] on button "Apply" at bounding box center [1076, 166] width 156 height 36
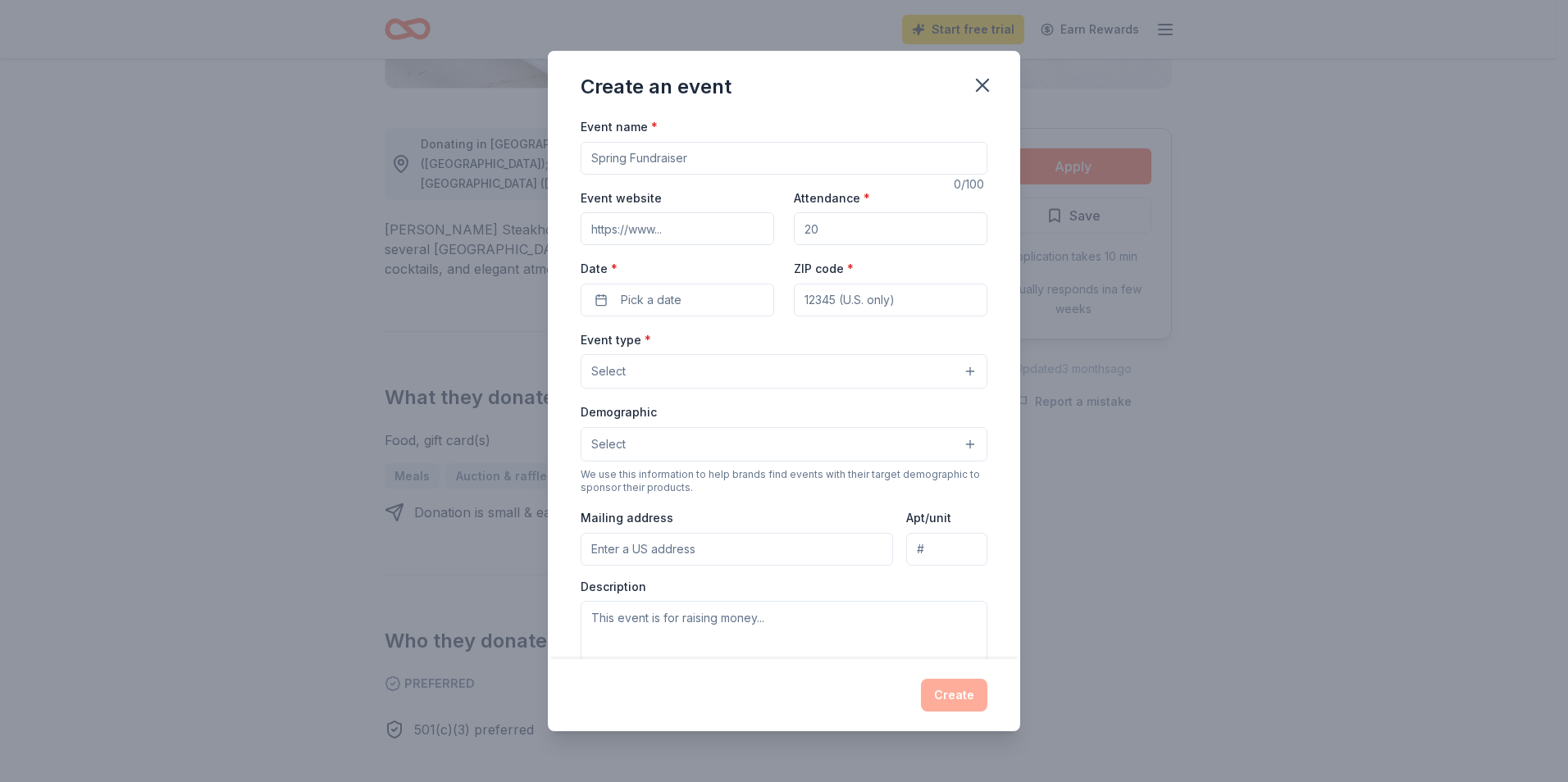
click at [693, 156] on input "Event name *" at bounding box center [784, 158] width 407 height 33
click at [979, 81] on icon "button" at bounding box center [983, 85] width 12 height 12
